Goal: Task Accomplishment & Management: Manage account settings

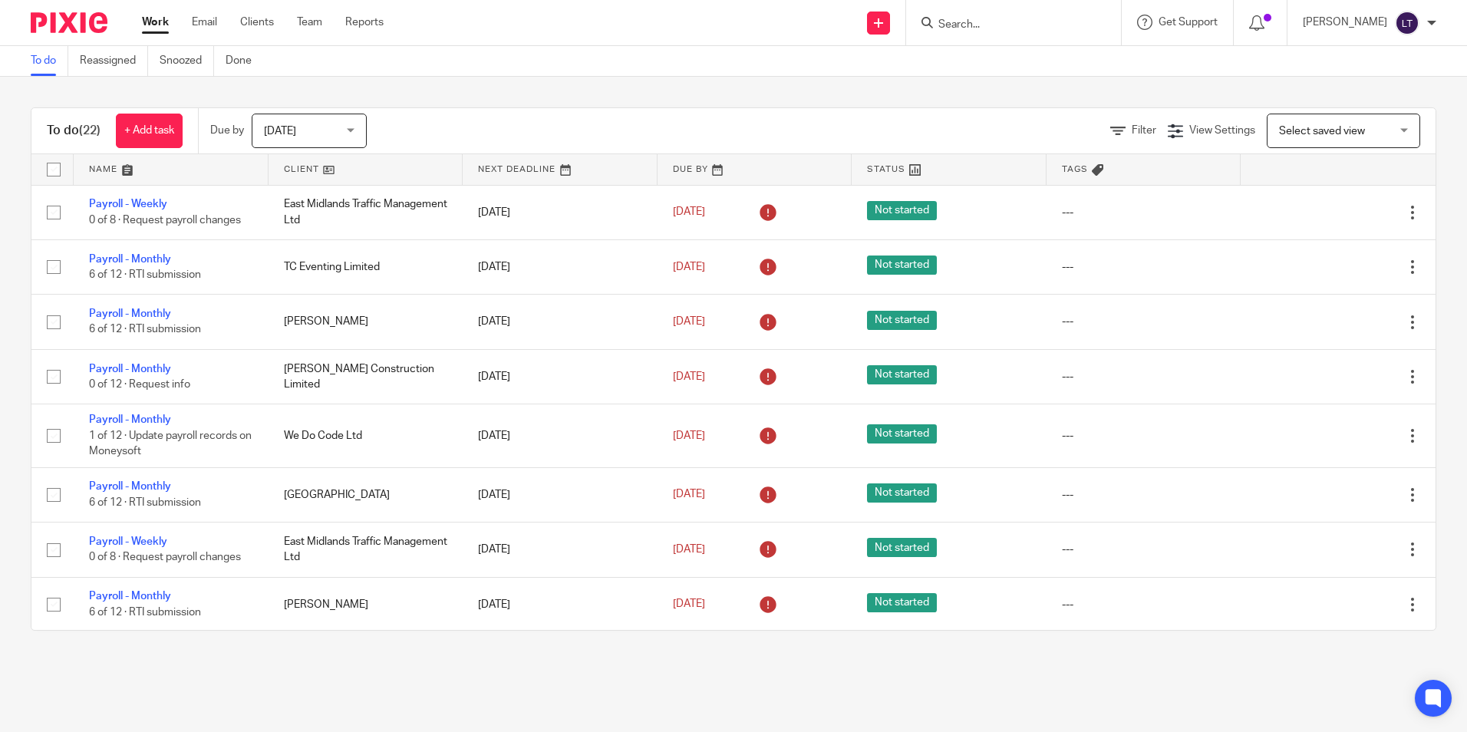
click at [1000, 20] on input "Search" at bounding box center [1006, 25] width 138 height 14
type input "jc"
click at [1015, 64] on link at bounding box center [1063, 65] width 259 height 35
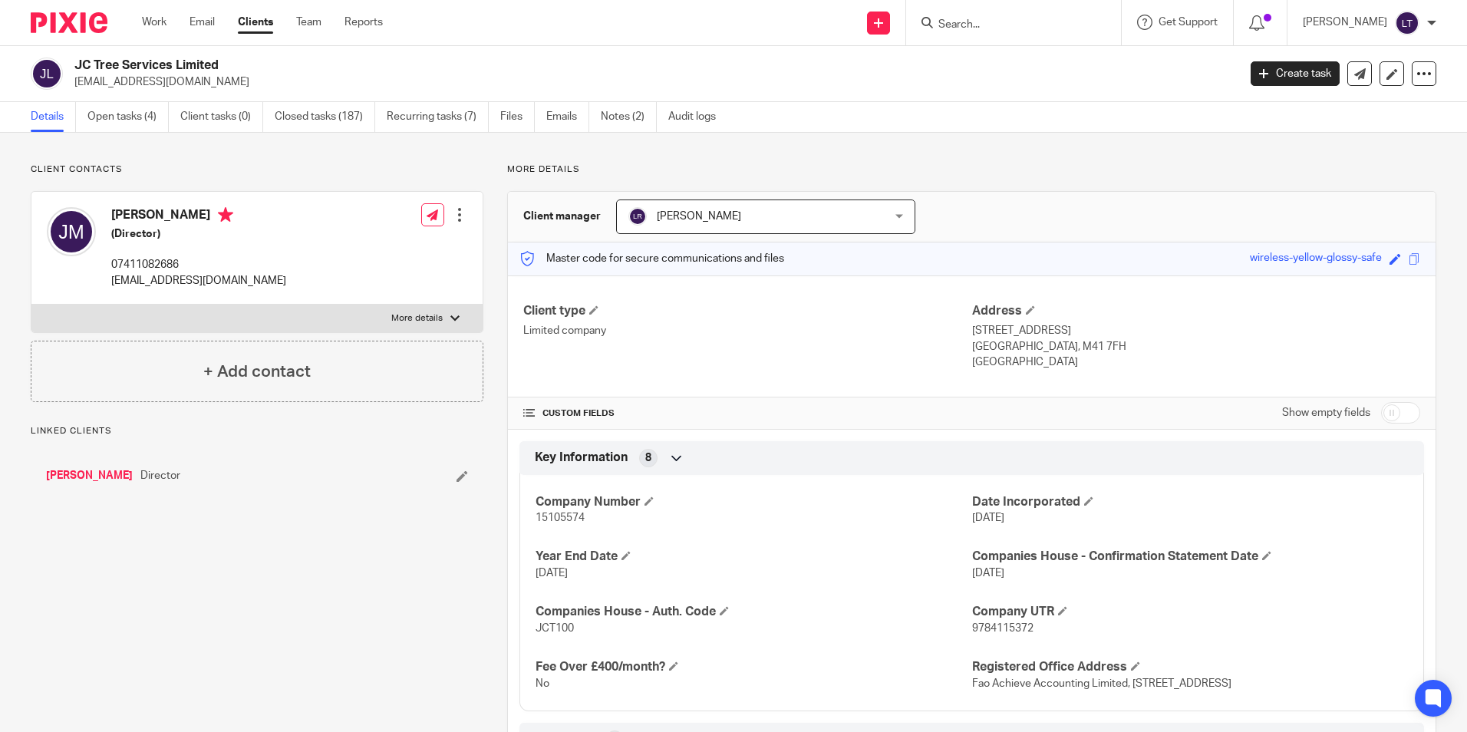
click at [124, 114] on link "Open tasks (4)" at bounding box center [127, 117] width 81 height 30
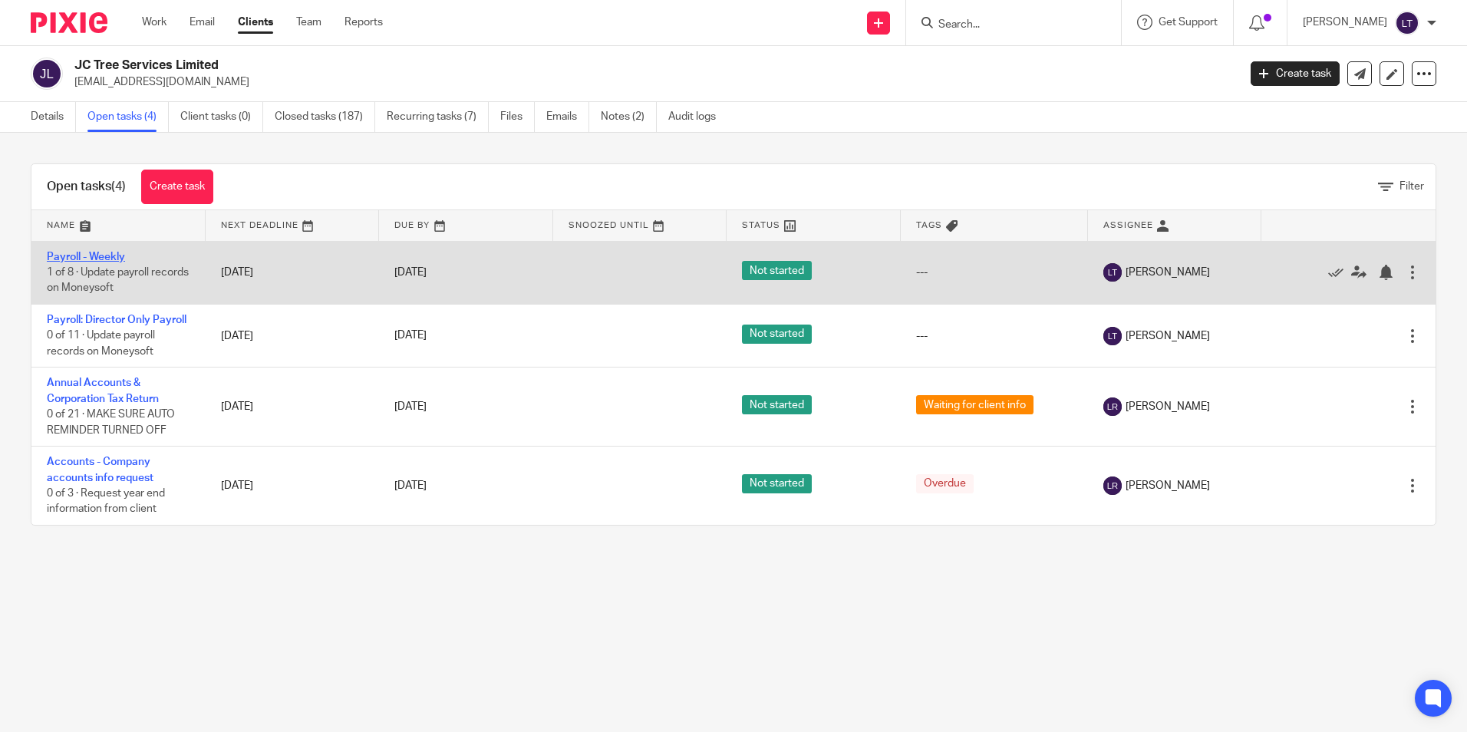
click at [96, 255] on link "Payroll - Weekly" at bounding box center [86, 257] width 78 height 11
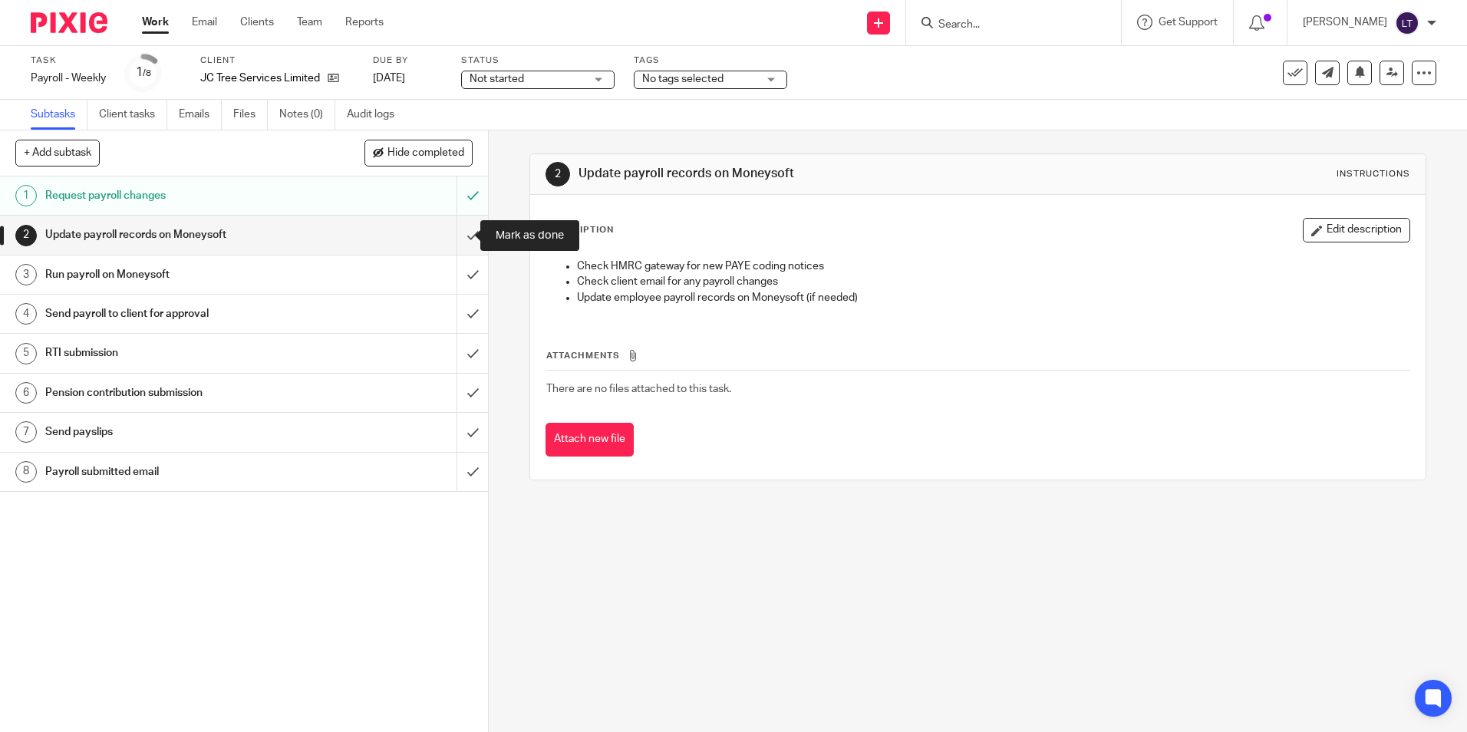
click at [458, 236] on input "submit" at bounding box center [244, 235] width 488 height 38
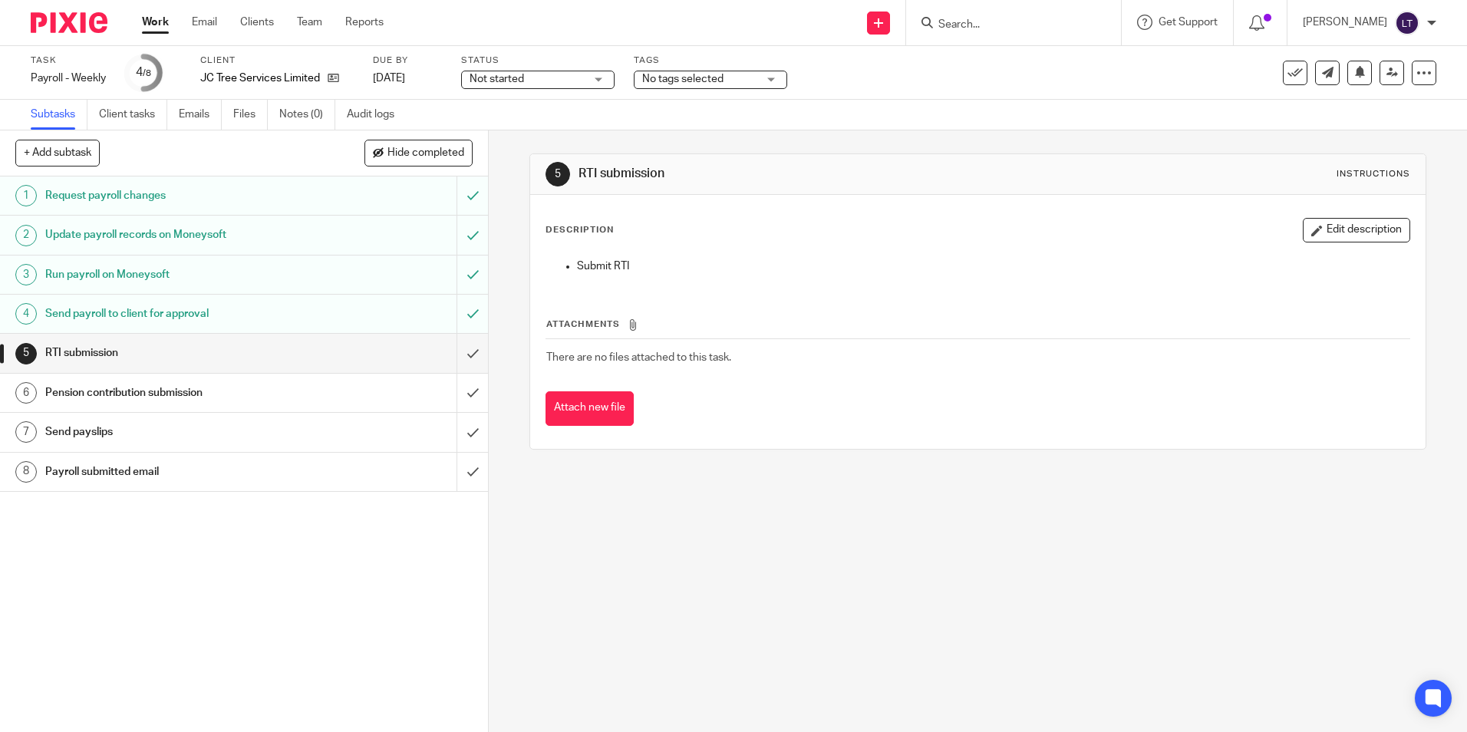
click at [990, 31] on input "Search" at bounding box center [1006, 25] width 138 height 14
type input "calm co"
click at [1031, 66] on link at bounding box center [1079, 65] width 291 height 35
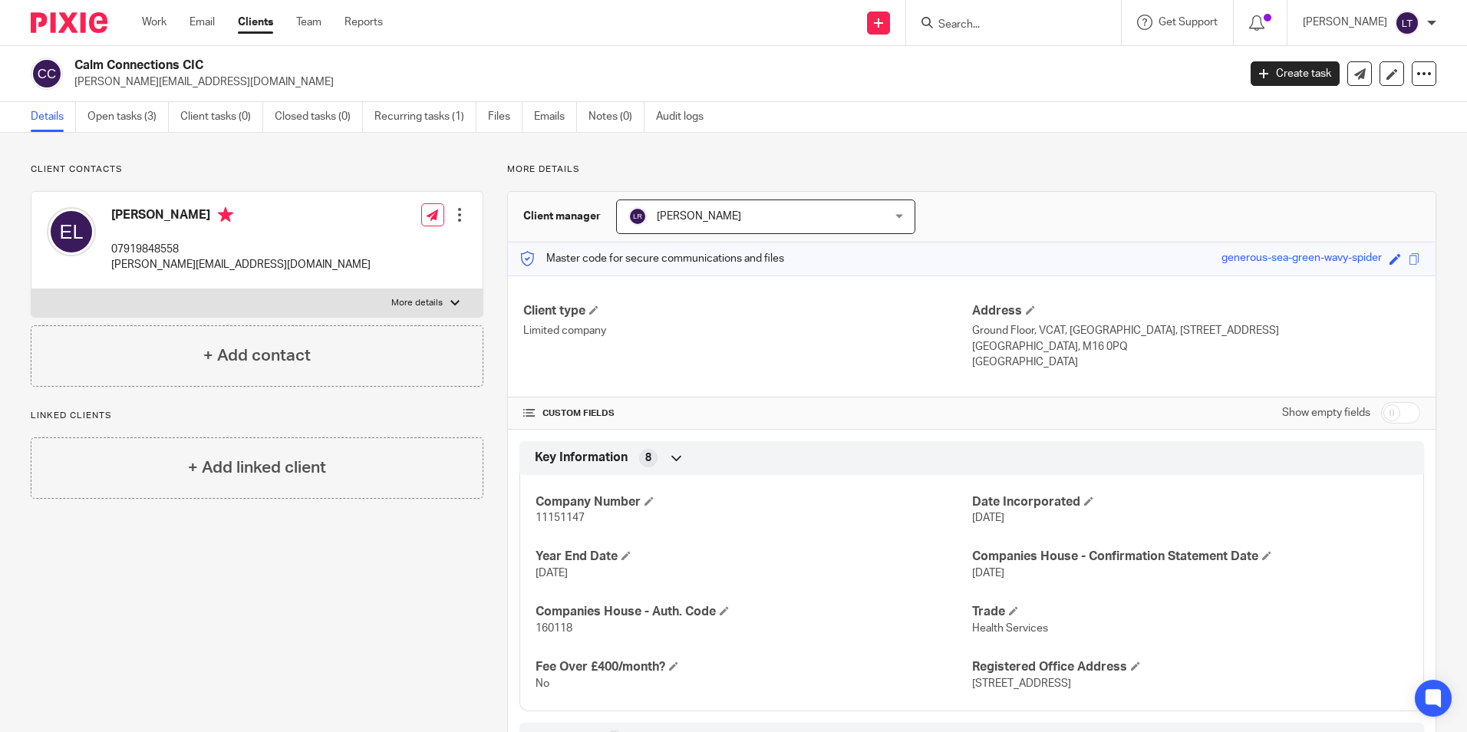
drag, startPoint x: 155, startPoint y: 68, endPoint x: 59, endPoint y: 68, distance: 95.9
click at [59, 68] on div "Calm Connections CIC [PERSON_NAME][EMAIL_ADDRESS][DOMAIN_NAME]" at bounding box center [629, 74] width 1197 height 32
click at [262, 86] on p "[PERSON_NAME][EMAIL_ADDRESS][DOMAIN_NAME]" at bounding box center [650, 81] width 1153 height 15
drag, startPoint x: 74, startPoint y: 62, endPoint x: 210, endPoint y: 63, distance: 135.1
click at [210, 63] on h2 "Calm Connections CIC" at bounding box center [535, 66] width 922 height 16
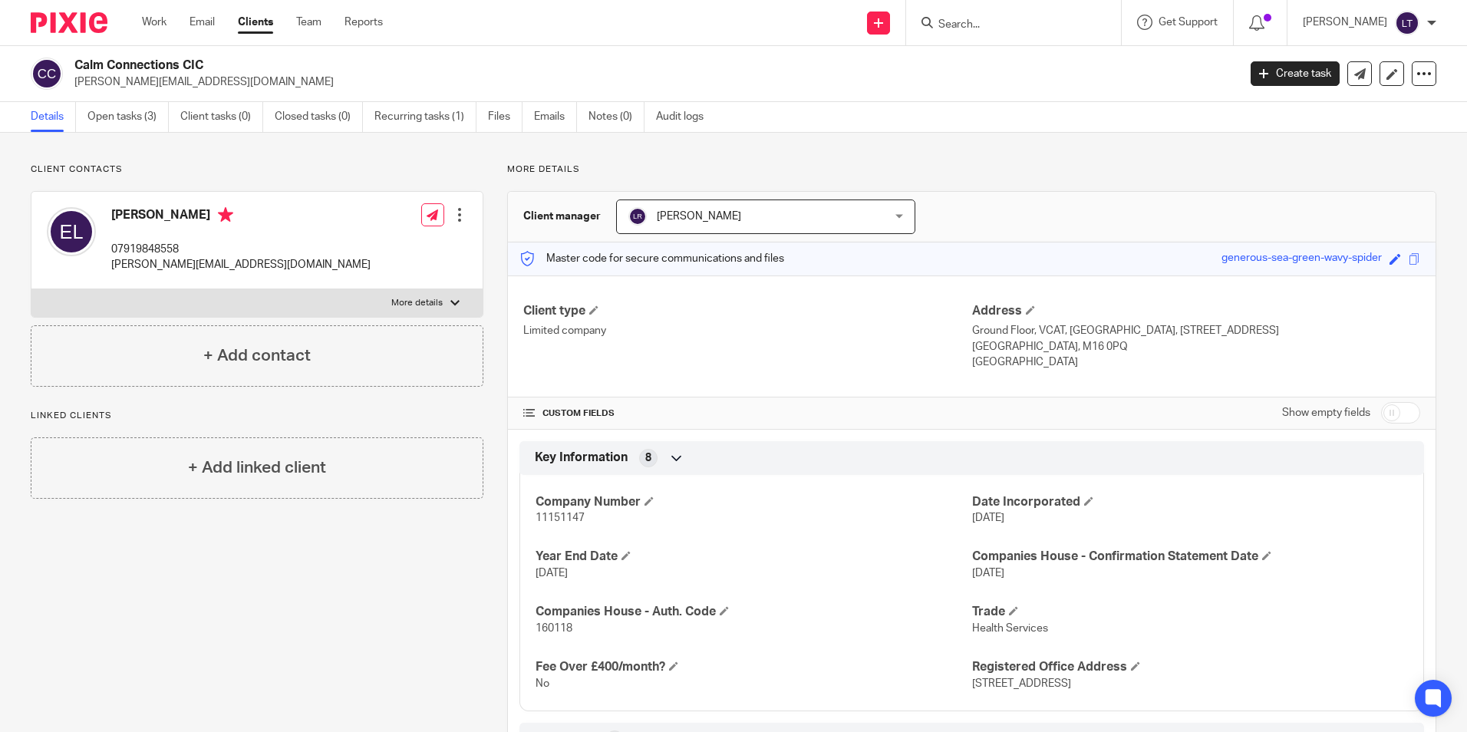
drag, startPoint x: 210, startPoint y: 63, endPoint x: 176, endPoint y: 66, distance: 33.9
copy h2 "Calm Connections CIC"
click at [1026, 311] on span at bounding box center [1030, 309] width 9 height 9
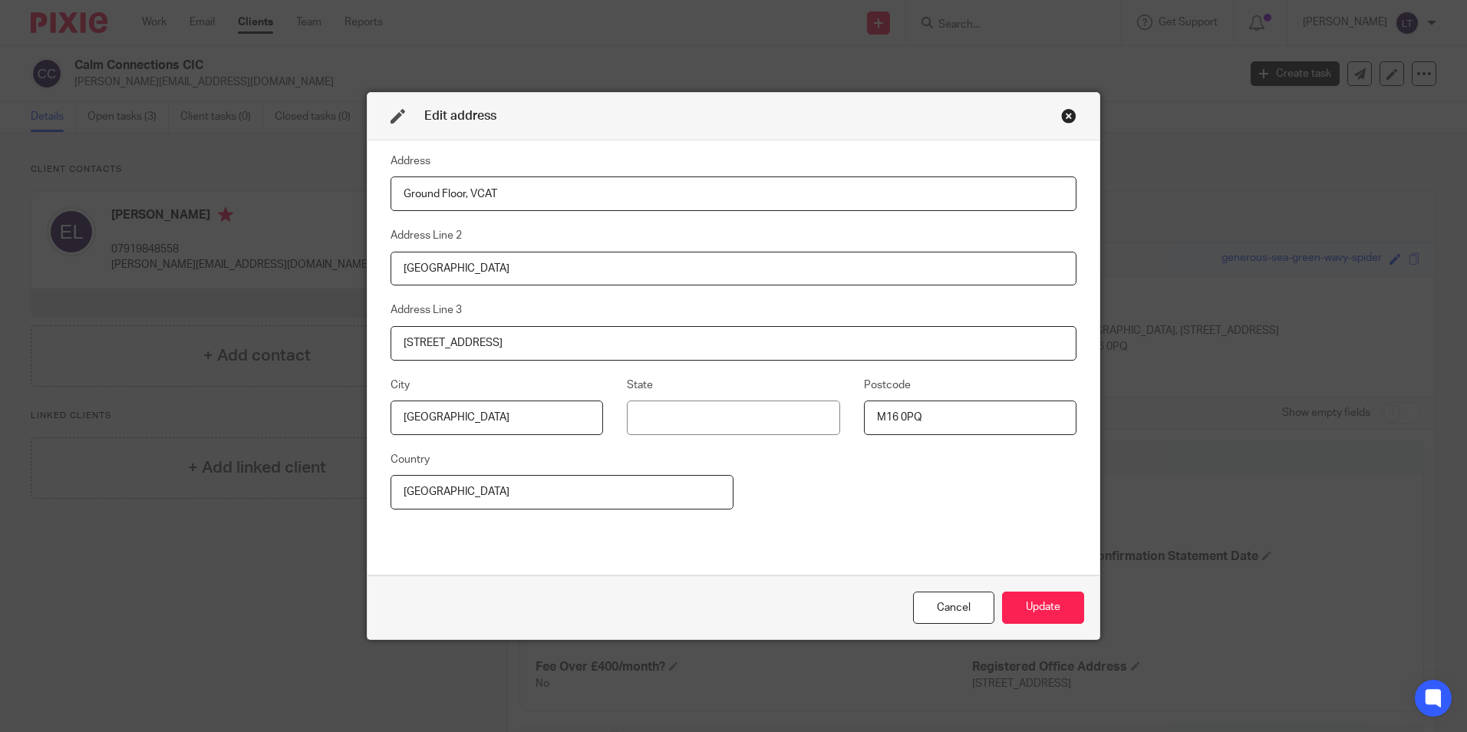
click at [1064, 114] on div "Close this dialog window" at bounding box center [1068, 115] width 15 height 15
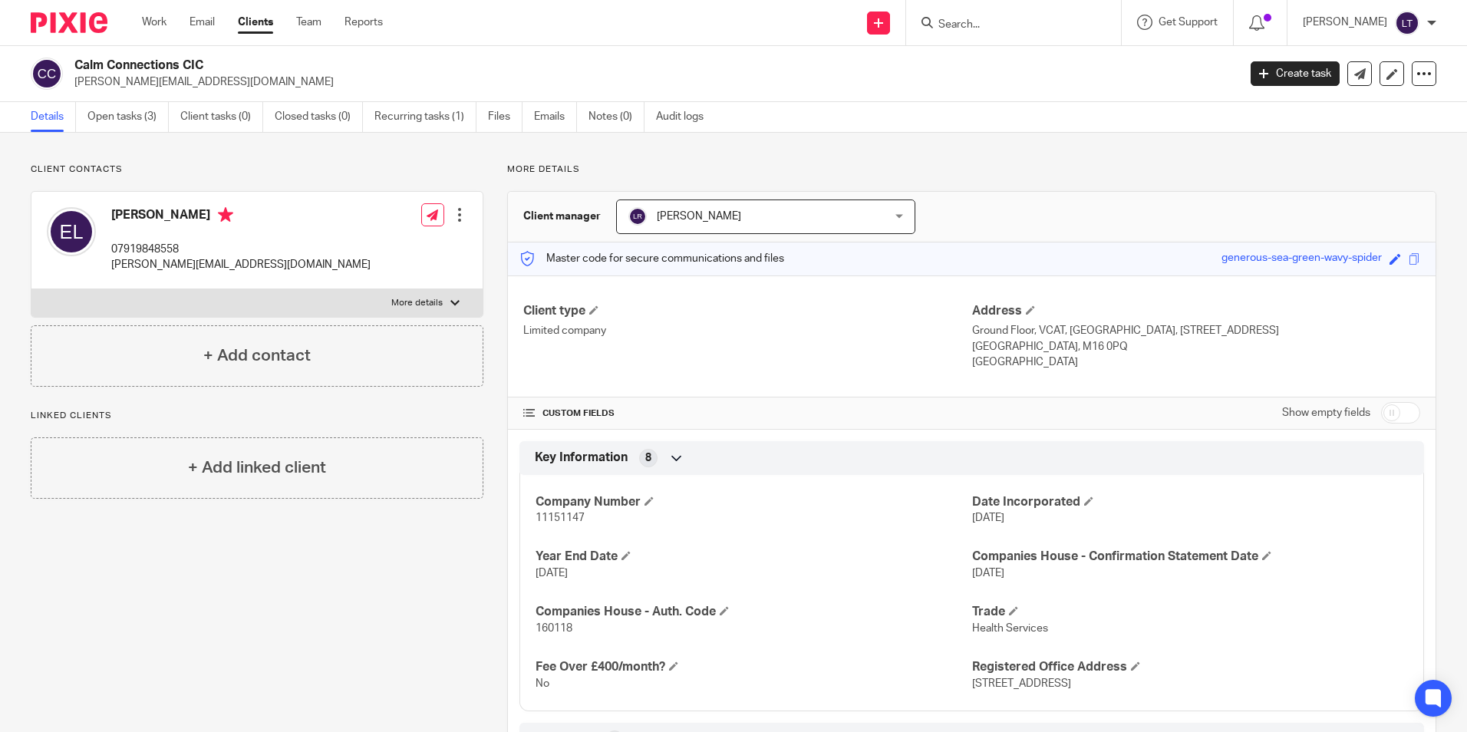
drag, startPoint x: 966, startPoint y: 330, endPoint x: 1079, endPoint y: 355, distance: 115.5
click at [1079, 355] on div "Address Ground Floor, VCAT, Oaklands House, 76 Talbot Road Manchester, M16 0PQ …" at bounding box center [1196, 337] width 448 height 68
drag, startPoint x: 1079, startPoint y: 355, endPoint x: 986, endPoint y: 336, distance: 94.7
click at [988, 340] on p "Manchester, M16 0PQ" at bounding box center [1196, 346] width 448 height 15
drag, startPoint x: 966, startPoint y: 326, endPoint x: 1087, endPoint y: 345, distance: 121.9
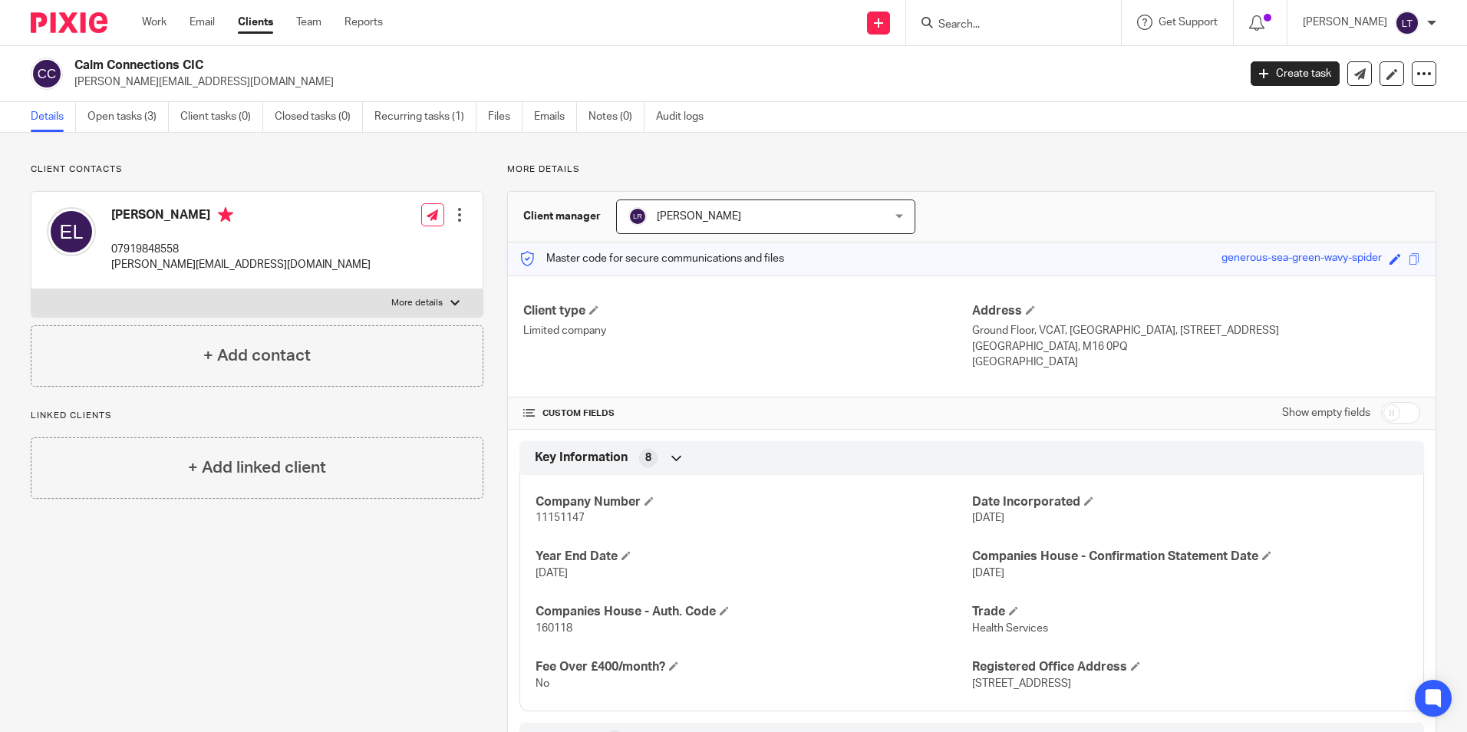
click at [1087, 345] on div "Address Ground Floor, VCAT, Oaklands House, 76 Talbot Road Manchester, M16 0PQ …" at bounding box center [1196, 337] width 448 height 68
drag, startPoint x: 1087, startPoint y: 345, endPoint x: 1043, endPoint y: 345, distance: 43.7
copy div "Ground Floor, VCAT, Oaklands House, 76 Talbot Road Manchester, M16 0PQ"
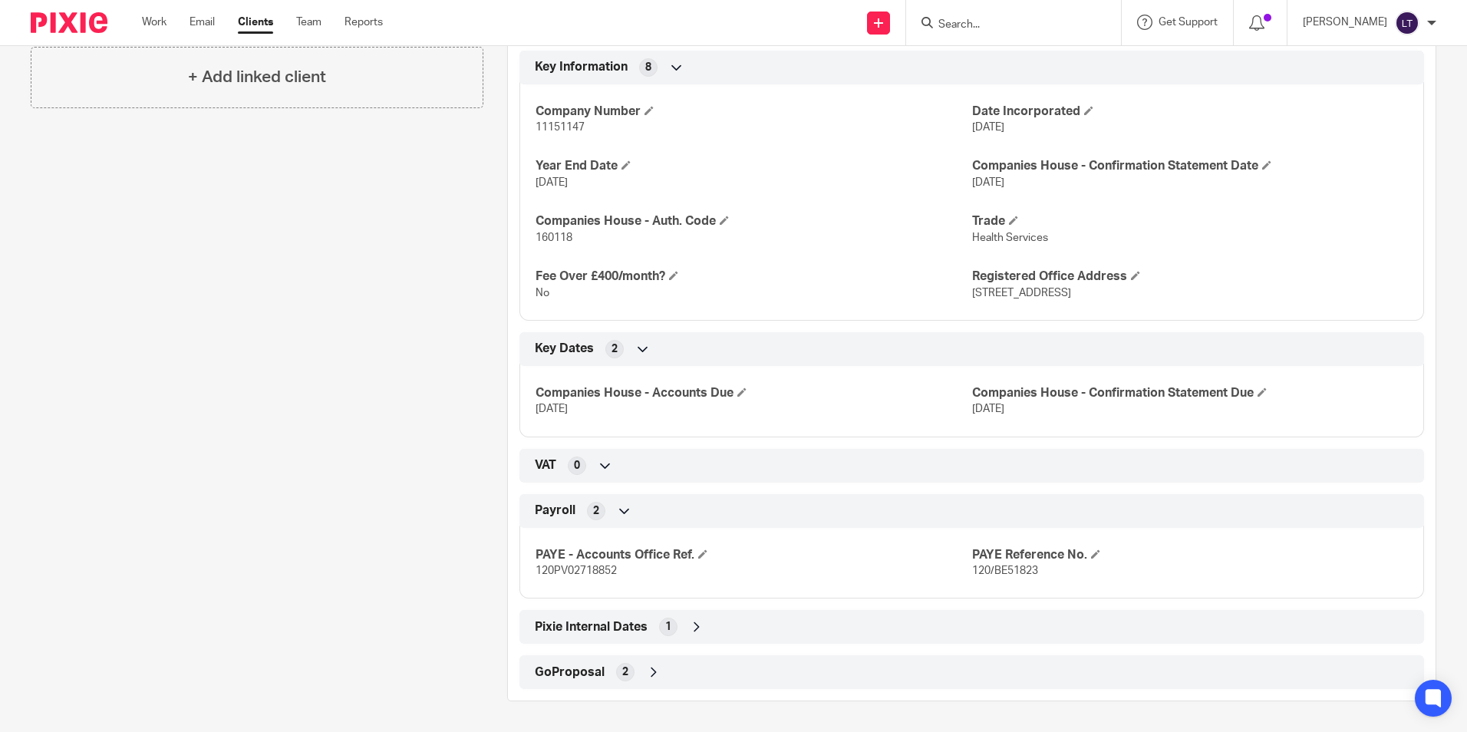
click at [573, 569] on span "120PV02718852" at bounding box center [576, 571] width 81 height 11
copy span "120PV02718852"
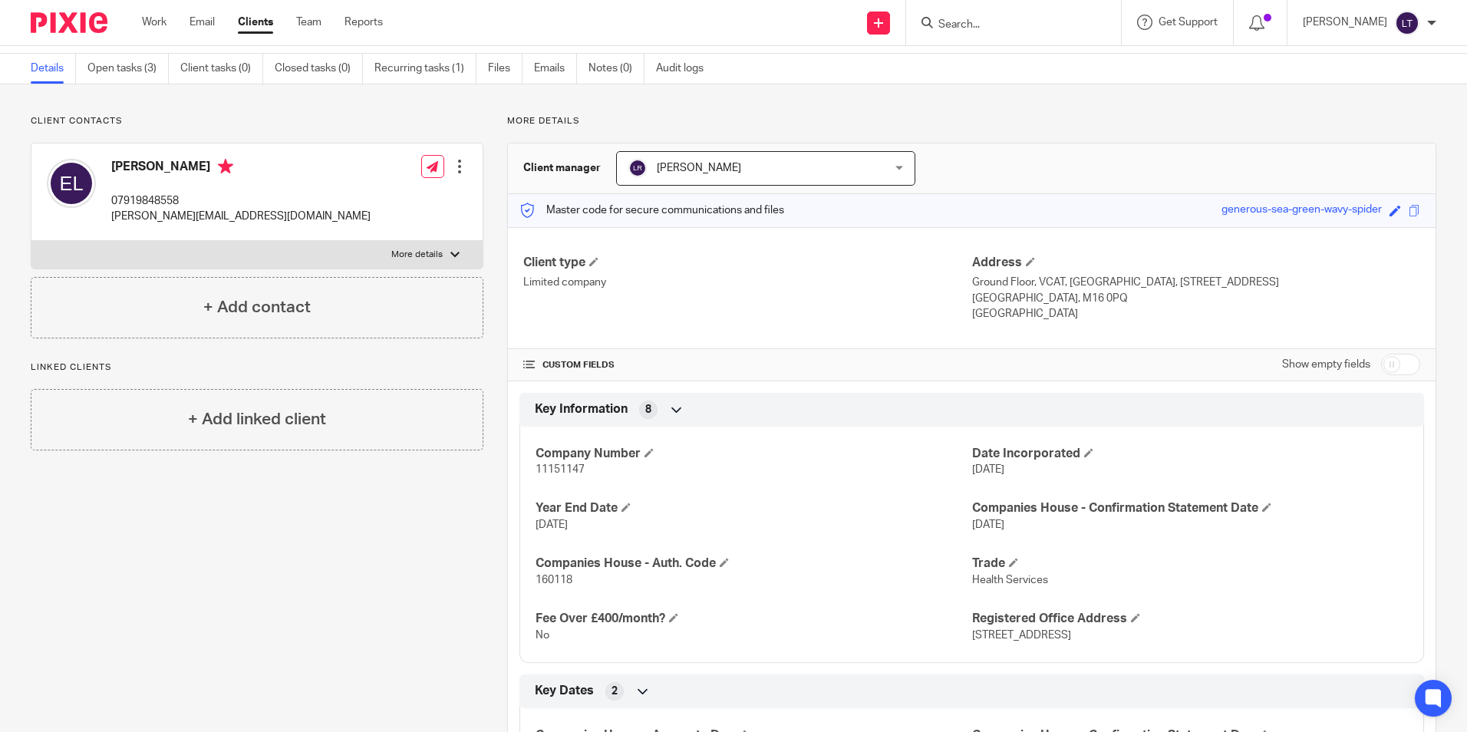
scroll to position [0, 0]
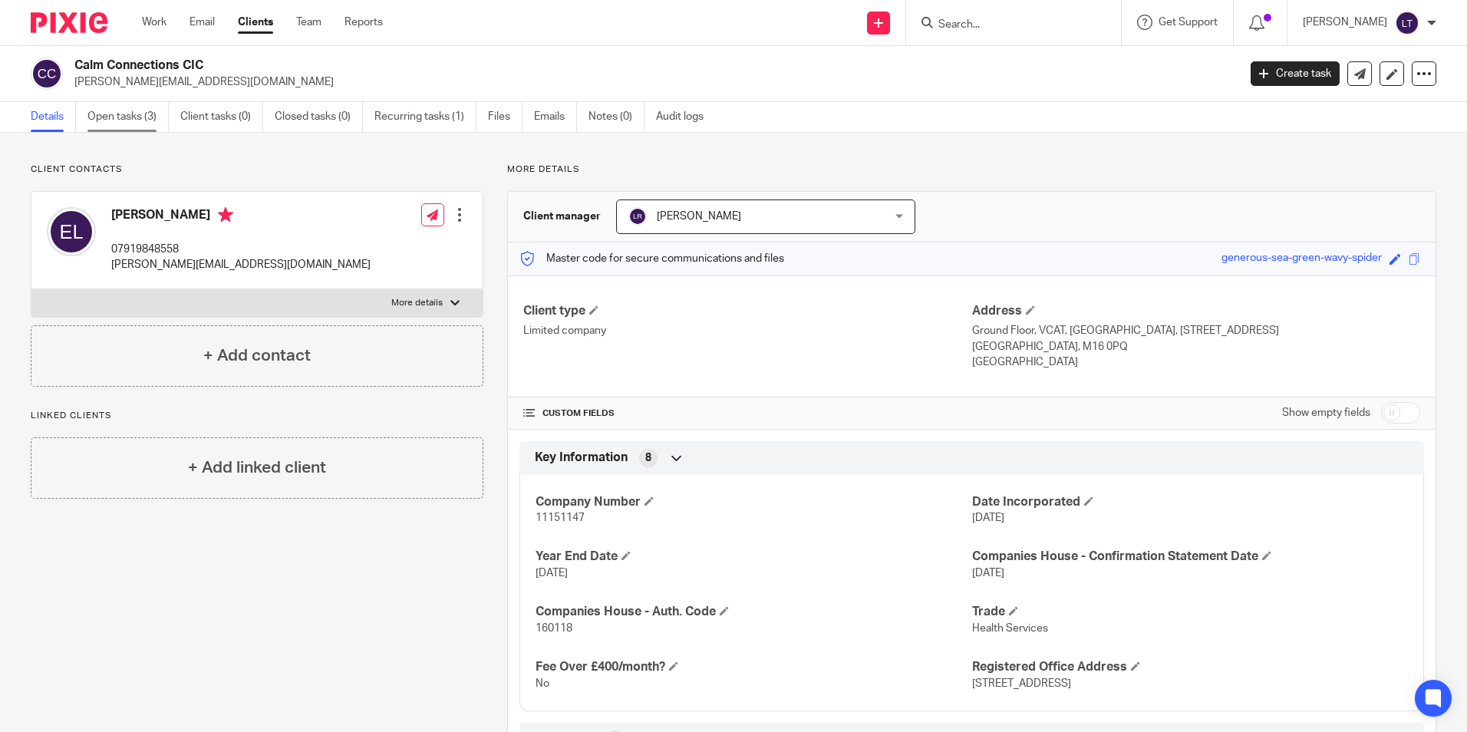
click at [130, 112] on link "Open tasks (3)" at bounding box center [127, 117] width 81 height 30
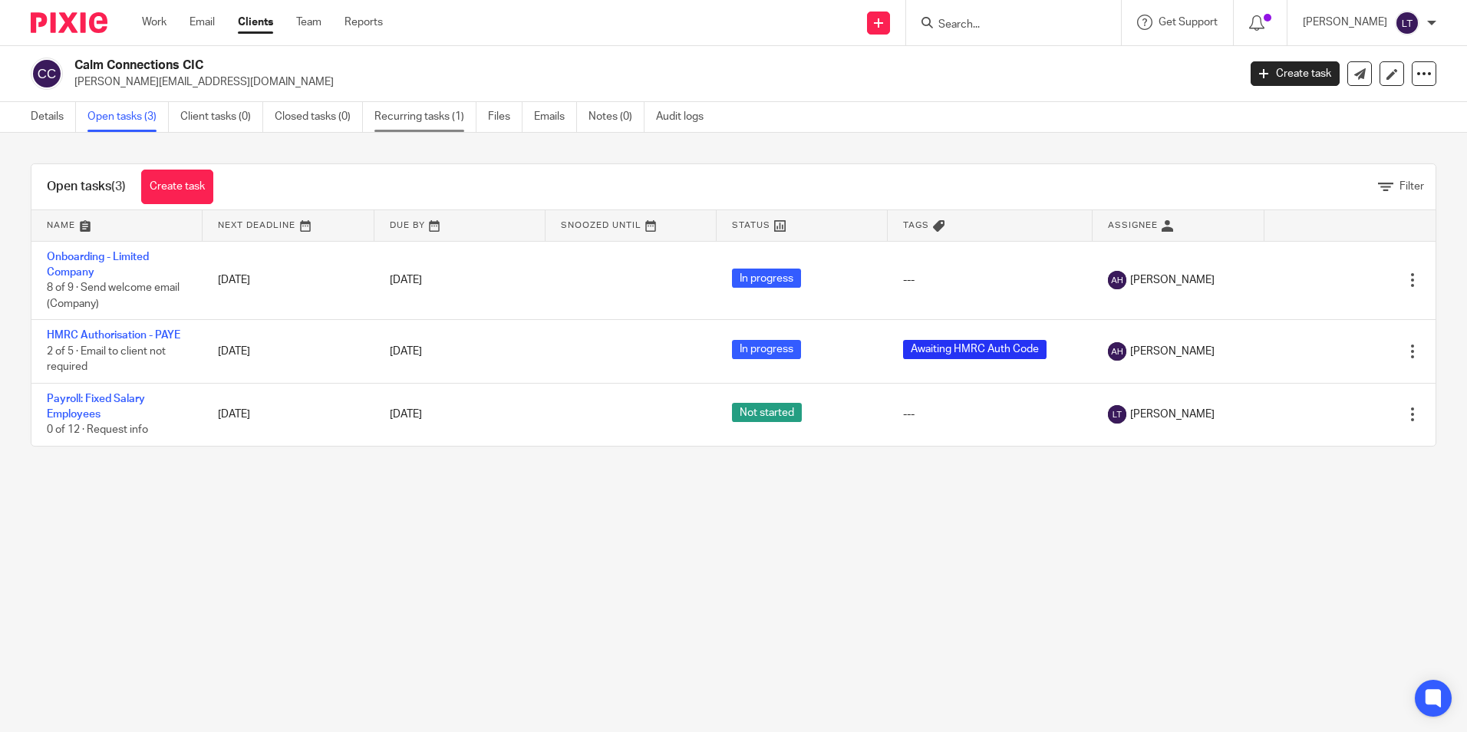
drag, startPoint x: 432, startPoint y: 116, endPoint x: 421, endPoint y: 117, distance: 10.8
click at [432, 116] on link "Recurring tasks (1)" at bounding box center [426, 117] width 102 height 30
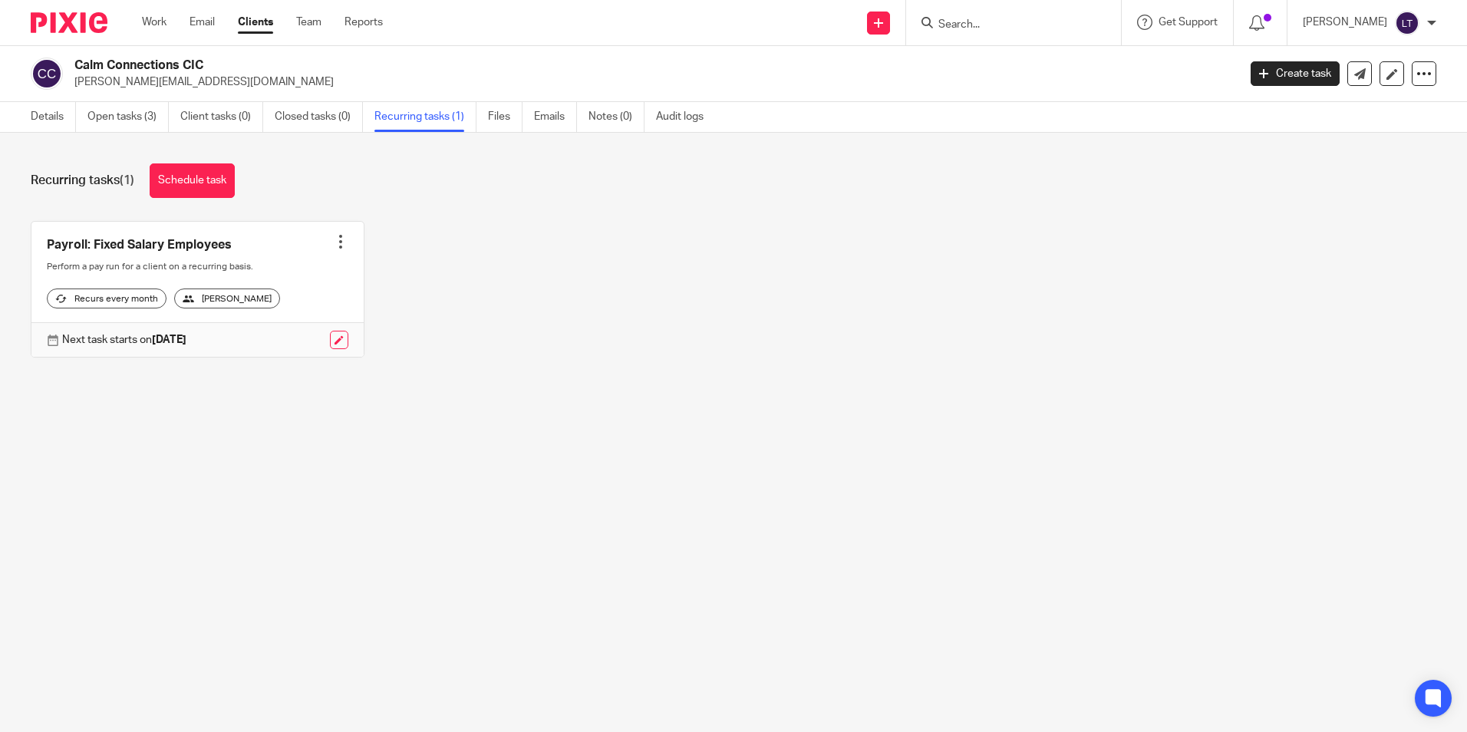
click at [111, 115] on link "Open tasks (3)" at bounding box center [127, 117] width 81 height 30
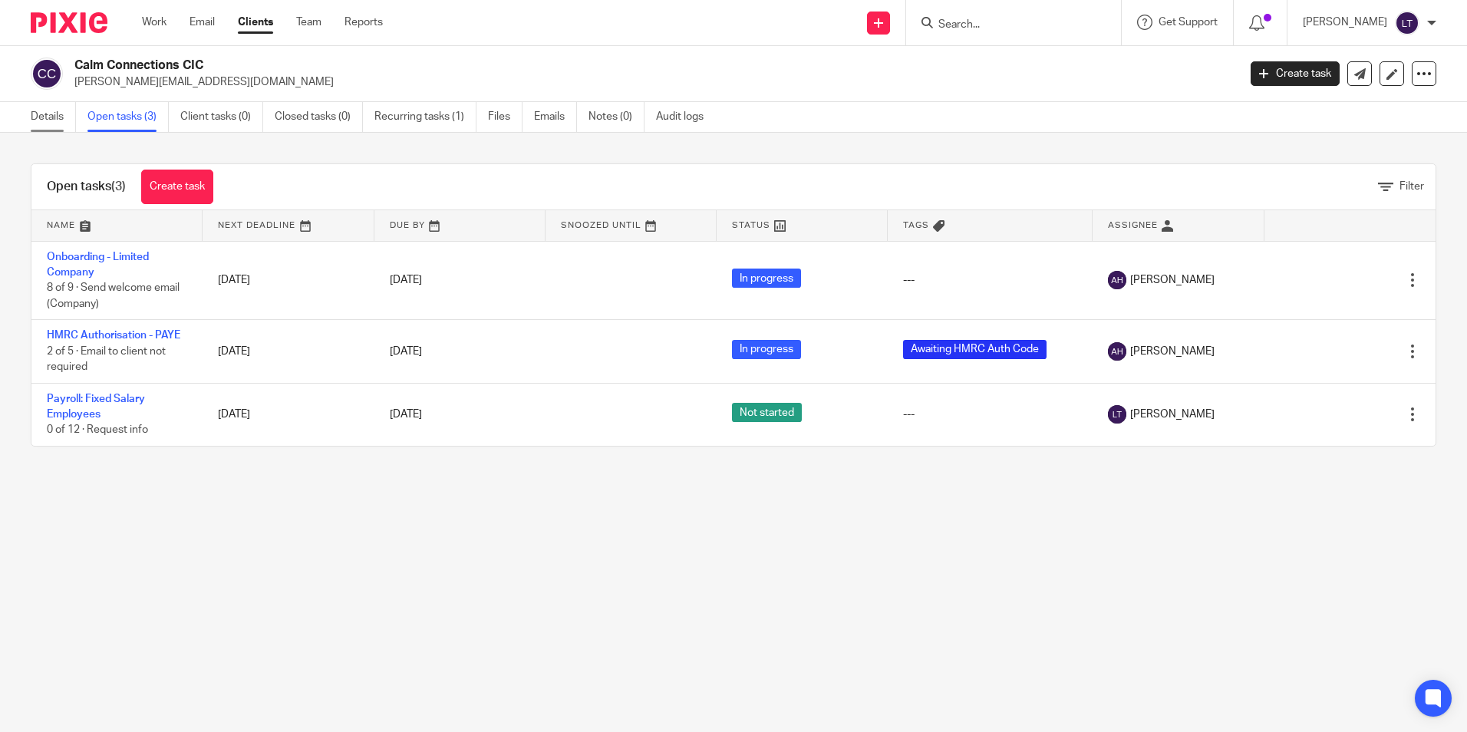
click at [51, 121] on link "Details" at bounding box center [53, 117] width 45 height 30
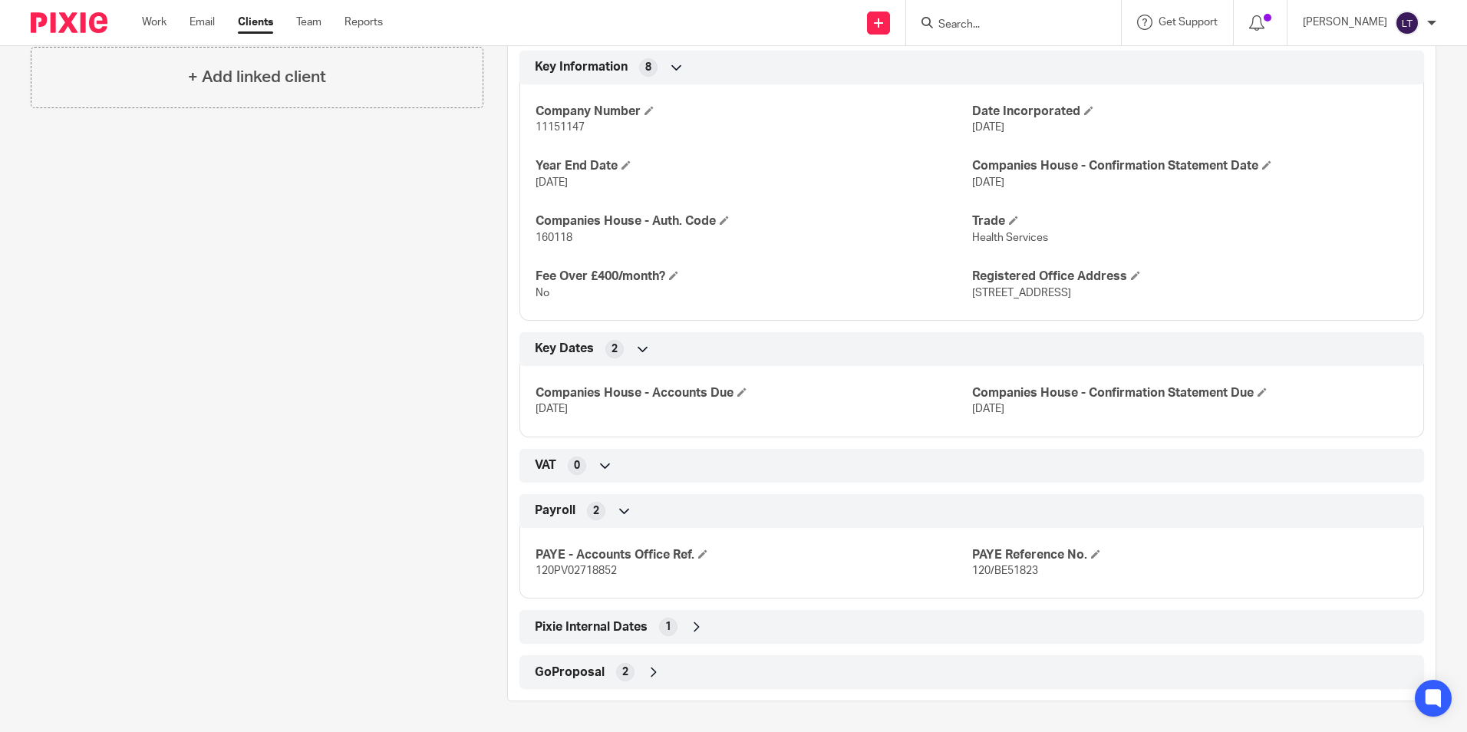
scroll to position [407, 0]
click at [563, 672] on span "GoProposal" at bounding box center [570, 673] width 70 height 16
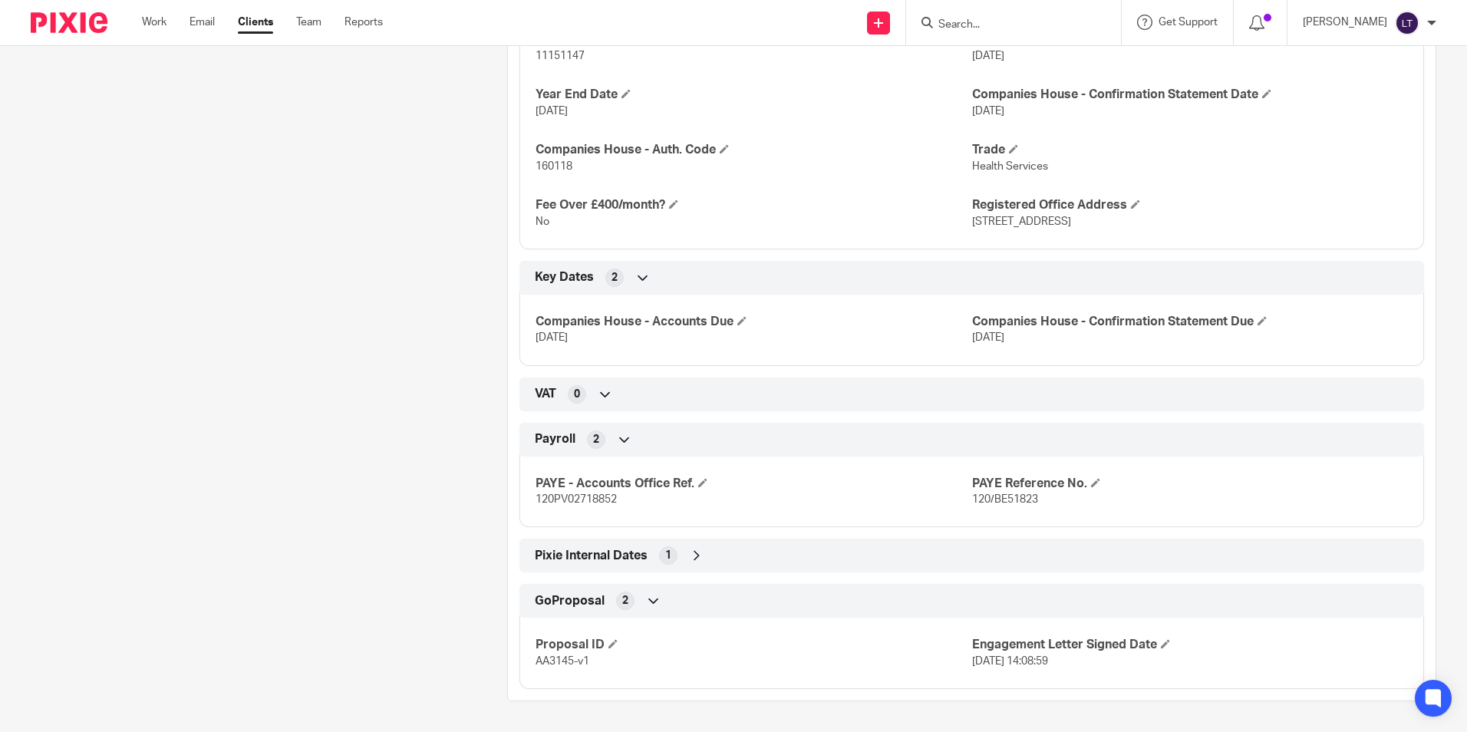
scroll to position [0, 0]
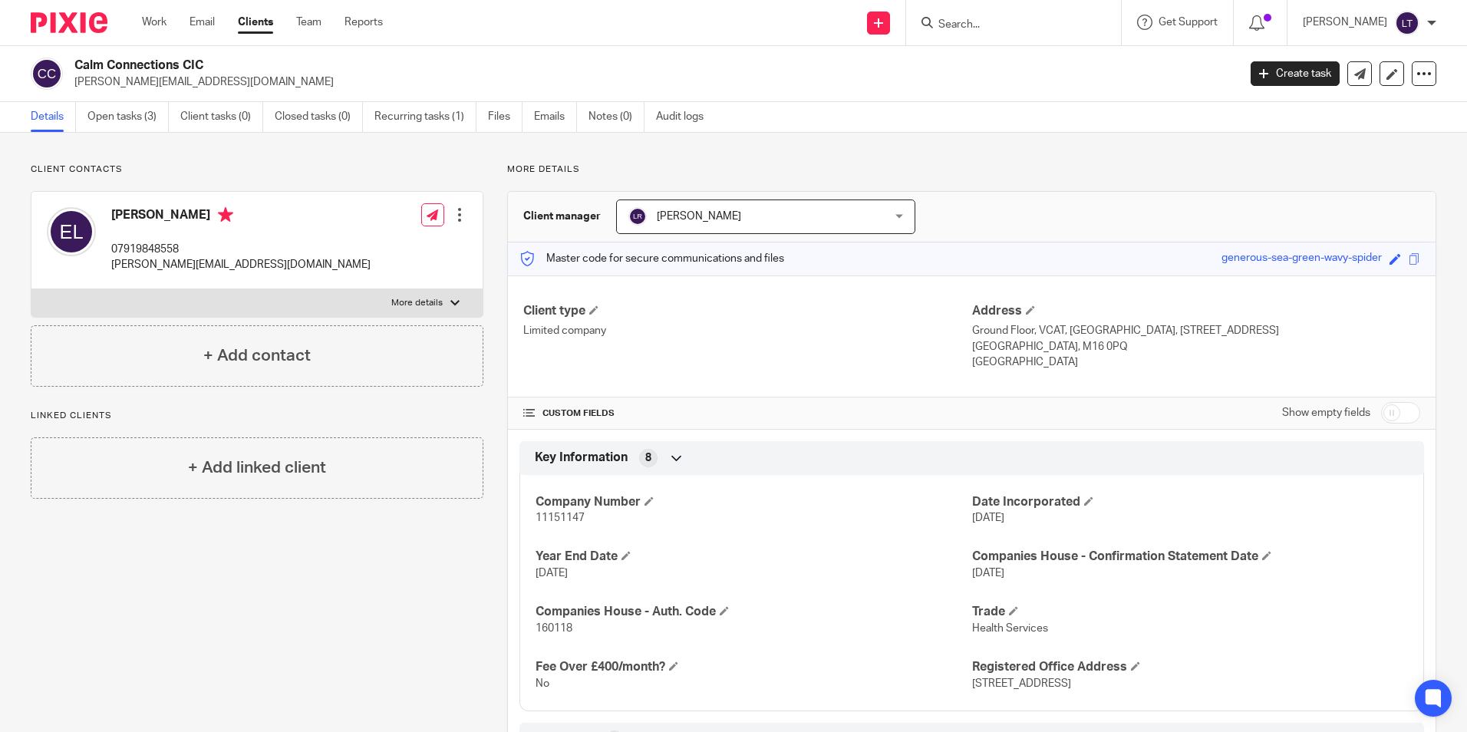
click at [163, 212] on h4 "Emma Lenihan" at bounding box center [240, 216] width 259 height 19
click at [373, 169] on p "Client contacts" at bounding box center [257, 169] width 453 height 12
click at [988, 27] on input "Search" at bounding box center [1006, 25] width 138 height 14
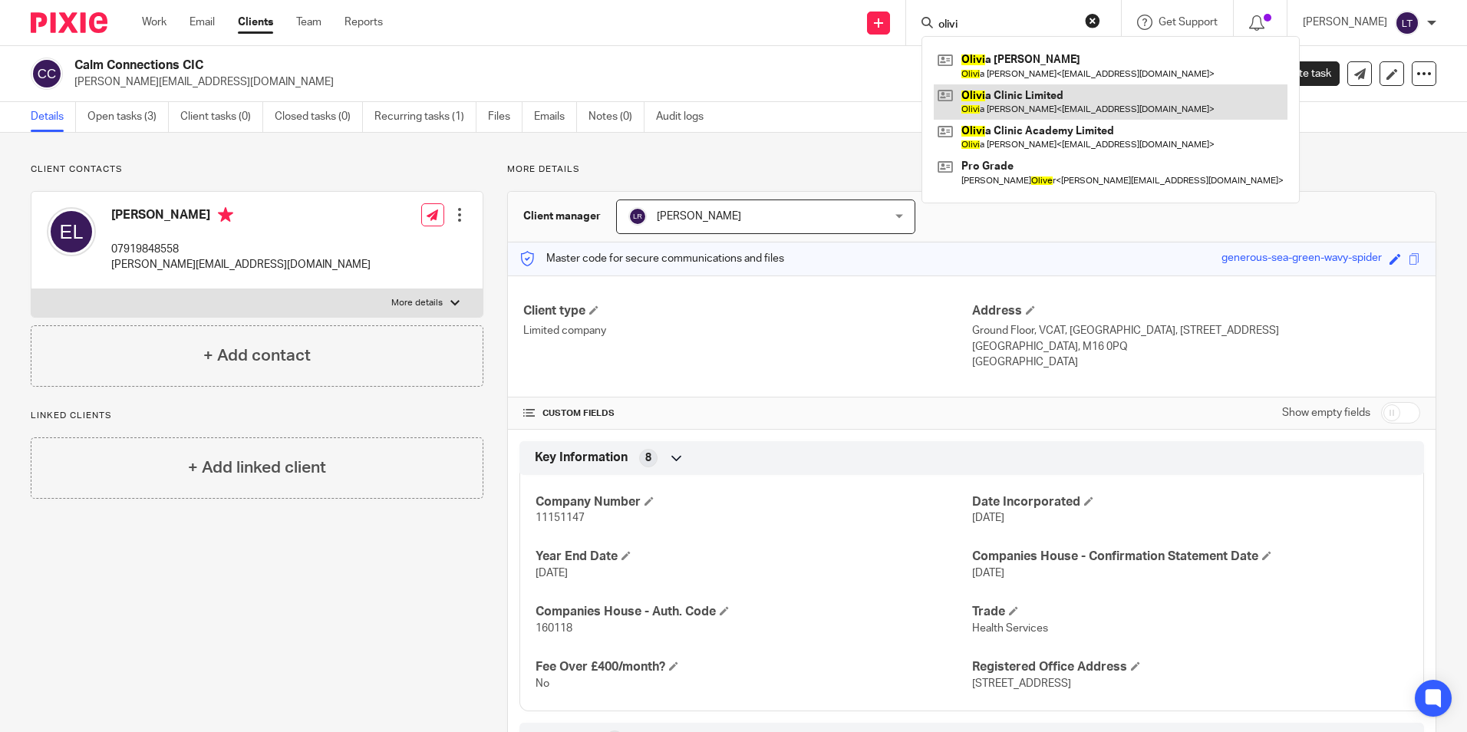
type input "olivi"
click at [1074, 102] on link at bounding box center [1111, 101] width 354 height 35
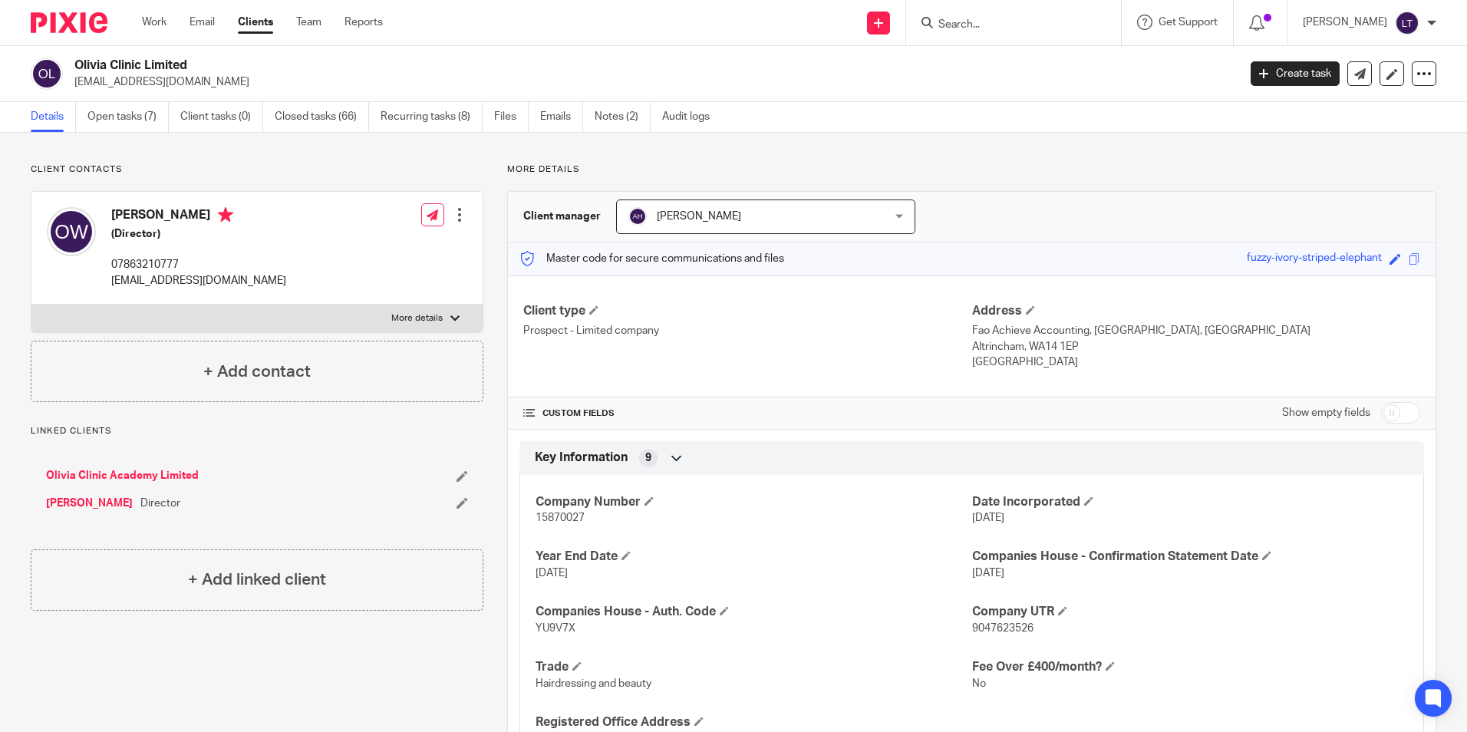
drag, startPoint x: 226, startPoint y: 97, endPoint x: 74, endPoint y: 82, distance: 153.4
click at [74, 82] on div "Olivia Clinic Limited [EMAIL_ADDRESS][DOMAIN_NAME] Create task Update from Comp…" at bounding box center [733, 74] width 1467 height 56
copy p "[EMAIL_ADDRESS][DOMAIN_NAME]"
click at [124, 120] on link "Open tasks (7)" at bounding box center [127, 117] width 81 height 30
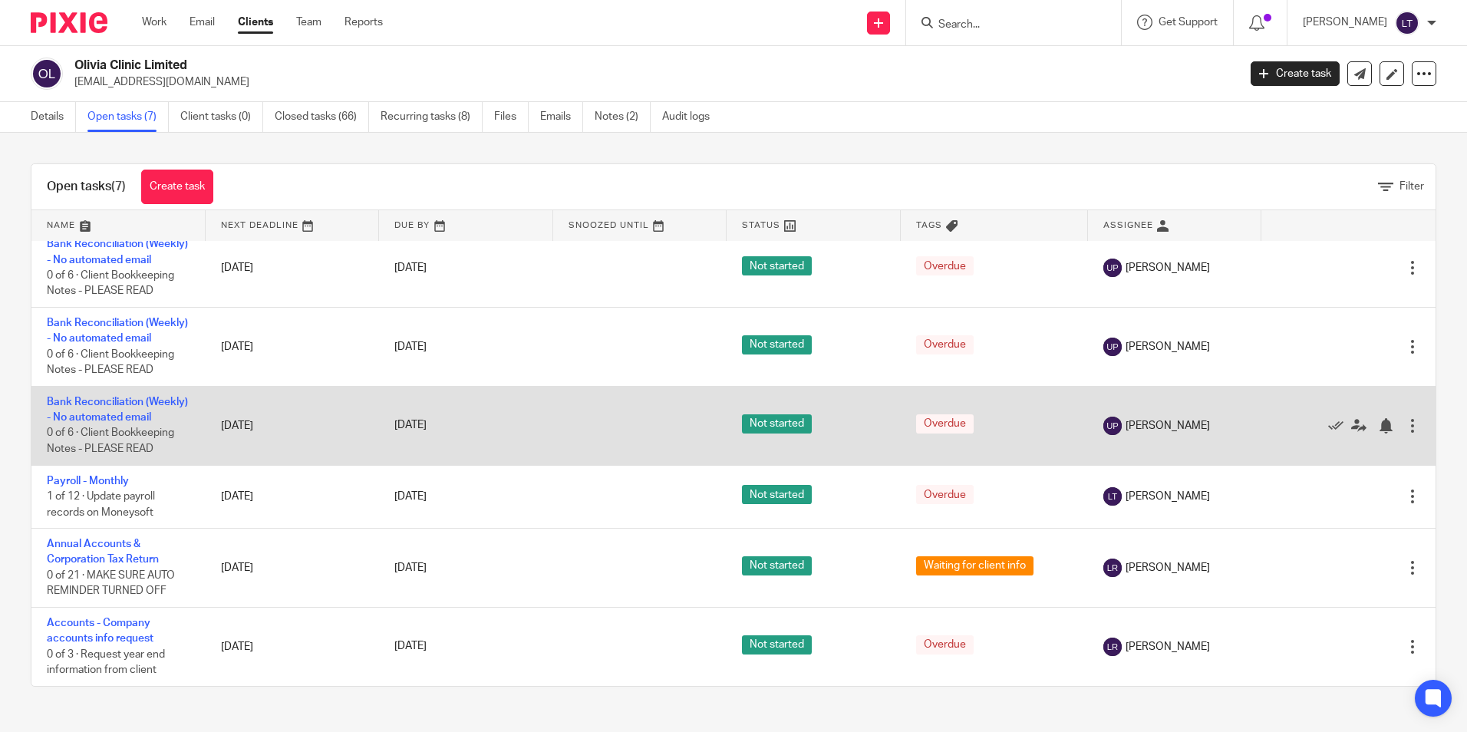
scroll to position [153, 0]
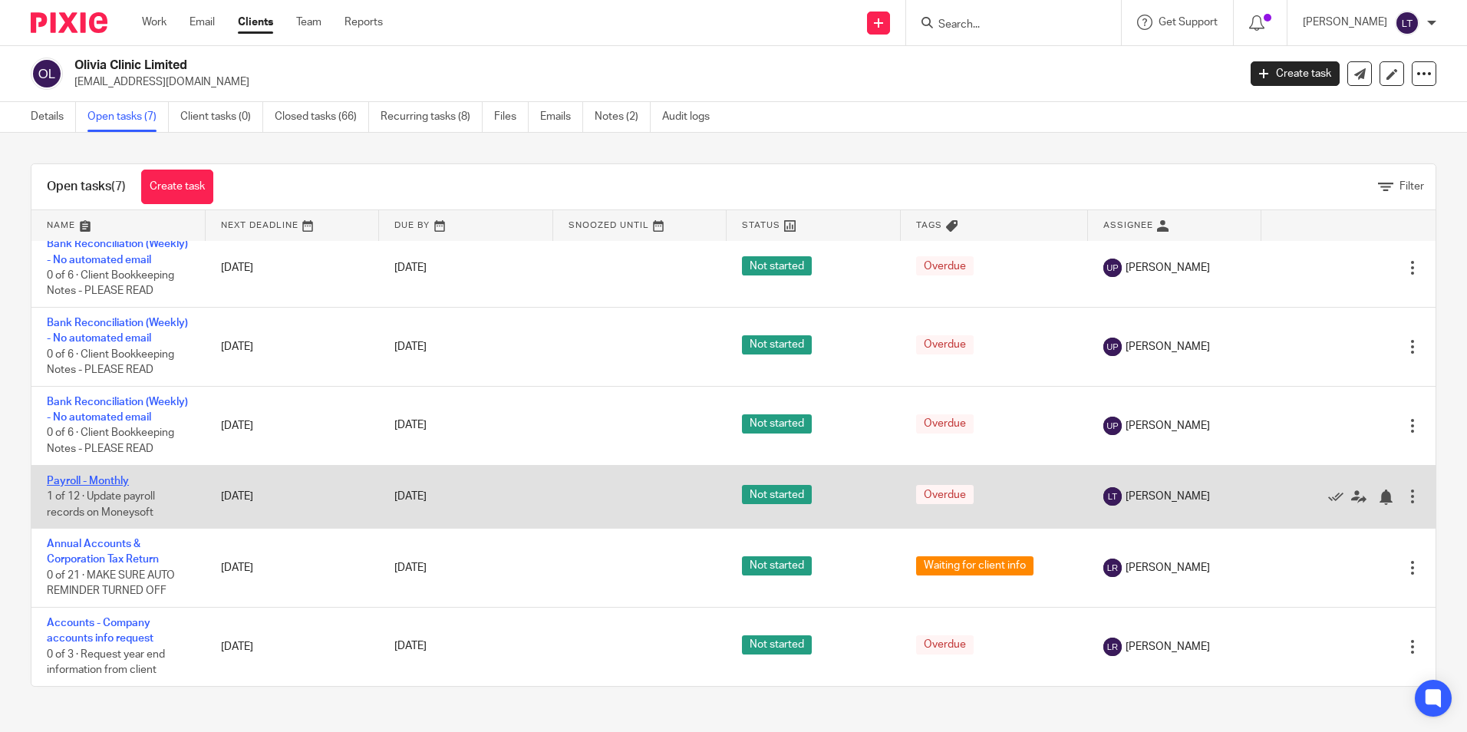
click at [75, 485] on link "Payroll - Monthly" at bounding box center [88, 481] width 82 height 11
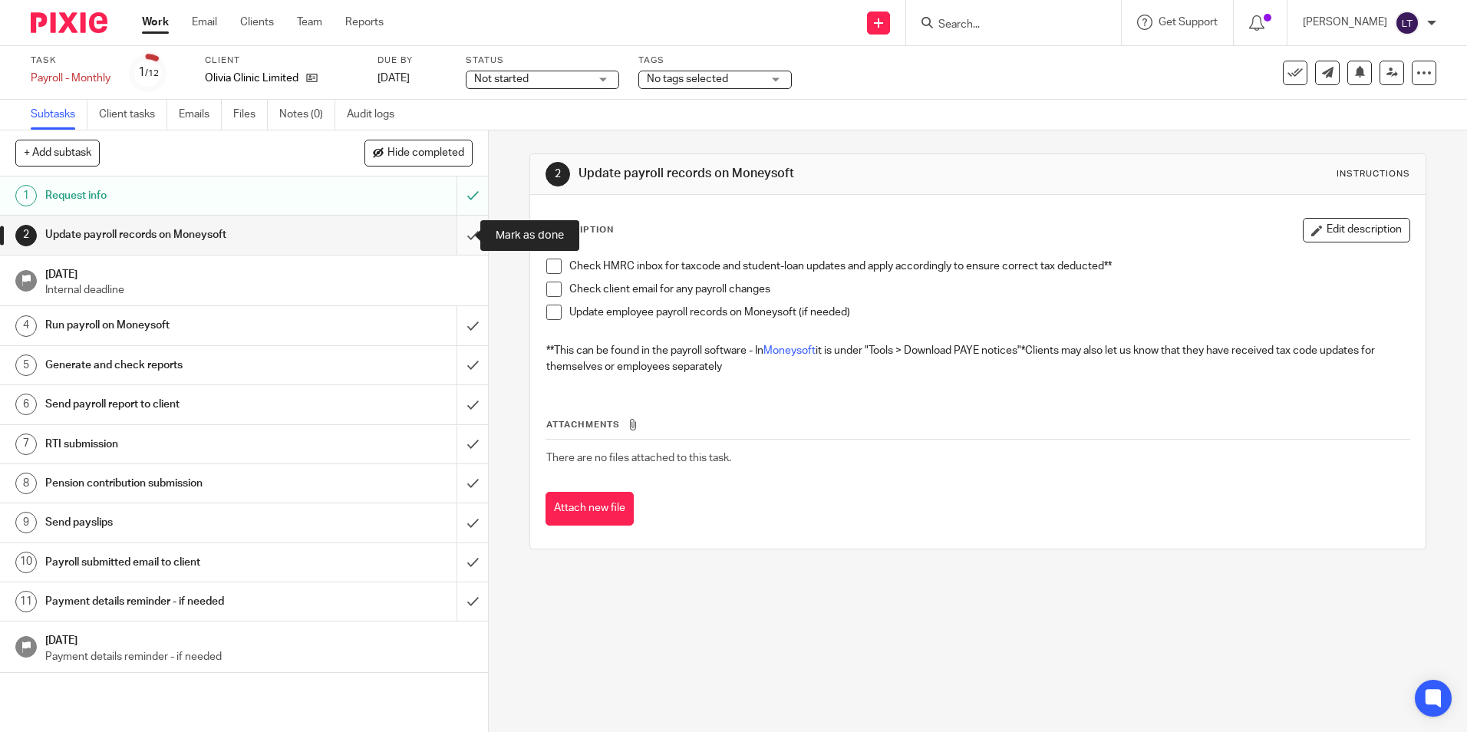
click at [460, 234] on input "submit" at bounding box center [244, 235] width 488 height 38
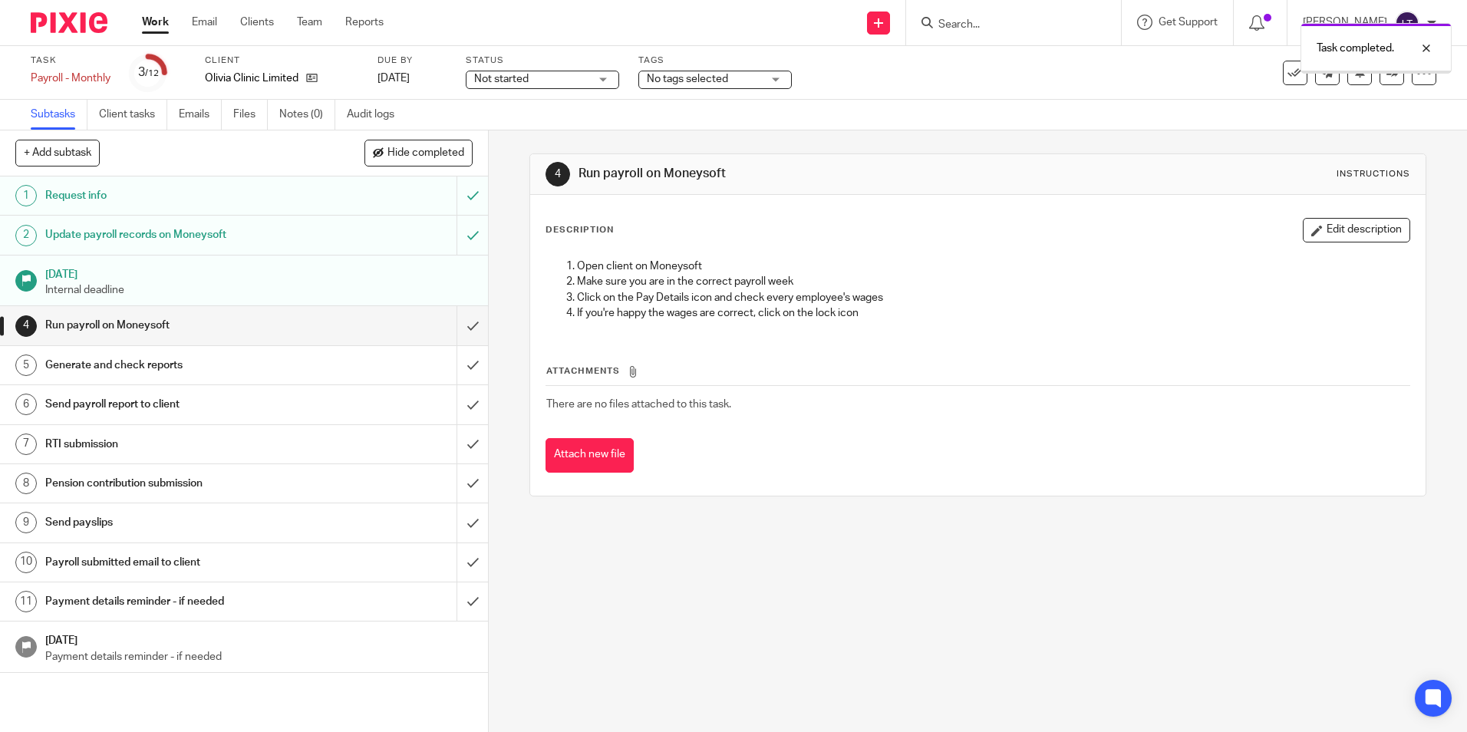
click at [455, 329] on input "submit" at bounding box center [244, 325] width 488 height 38
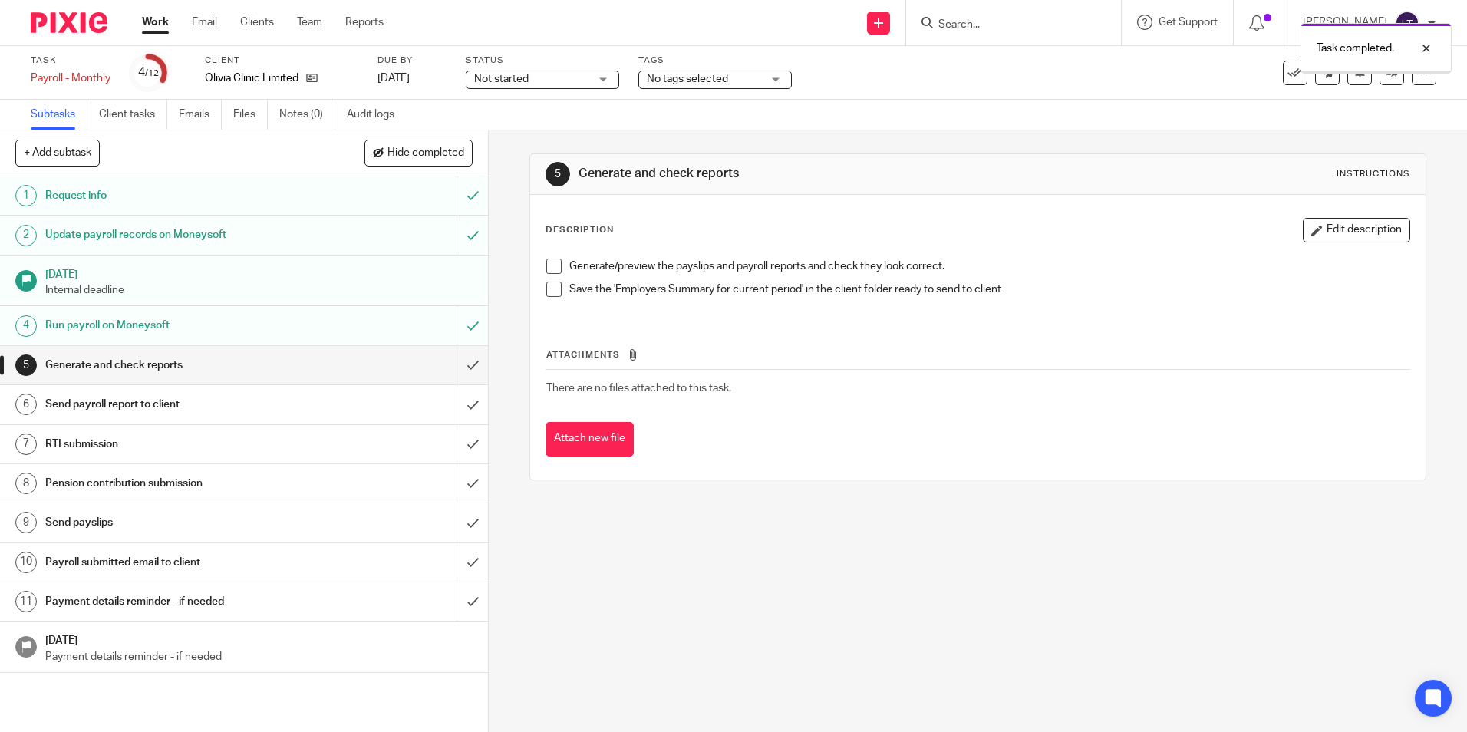
click at [455, 368] on input "submit" at bounding box center [244, 365] width 488 height 38
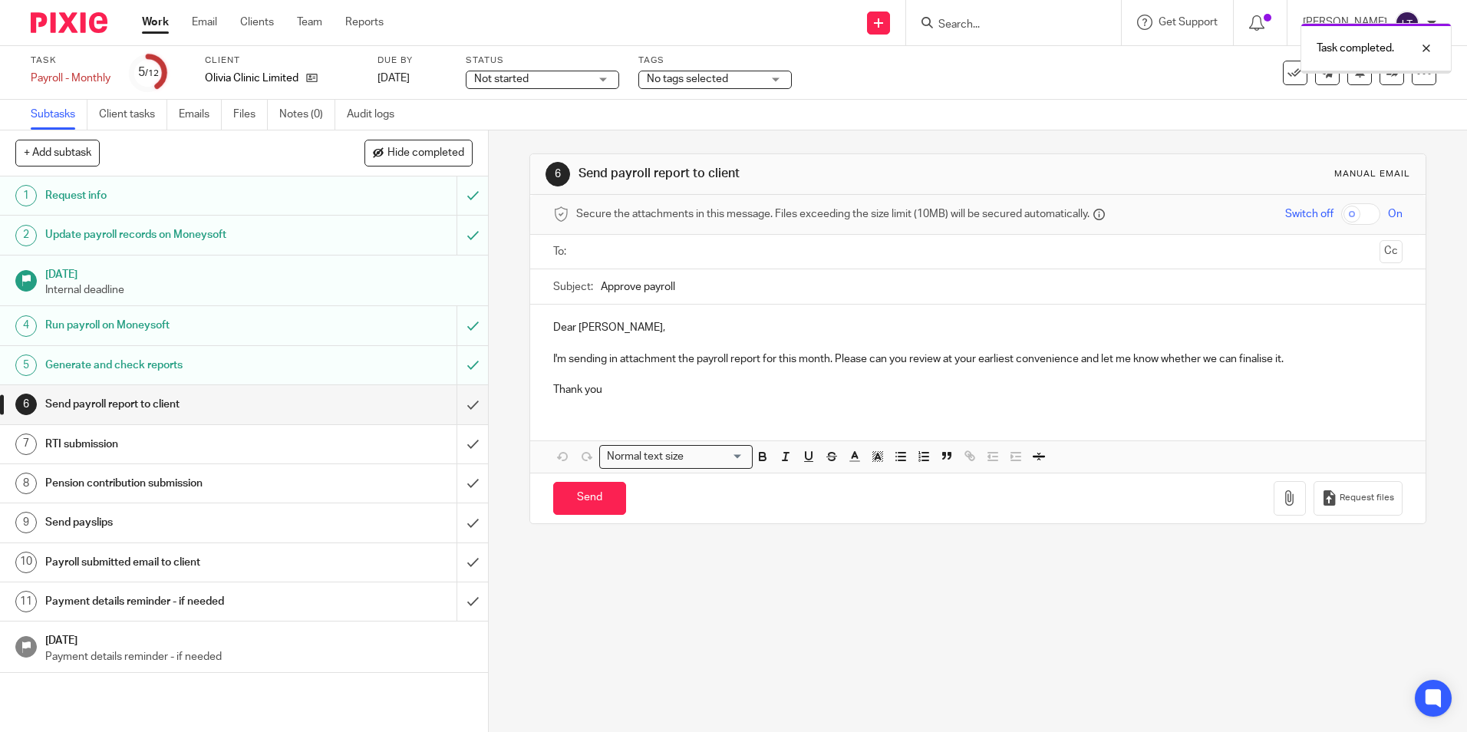
click at [458, 408] on input "submit" at bounding box center [244, 404] width 488 height 38
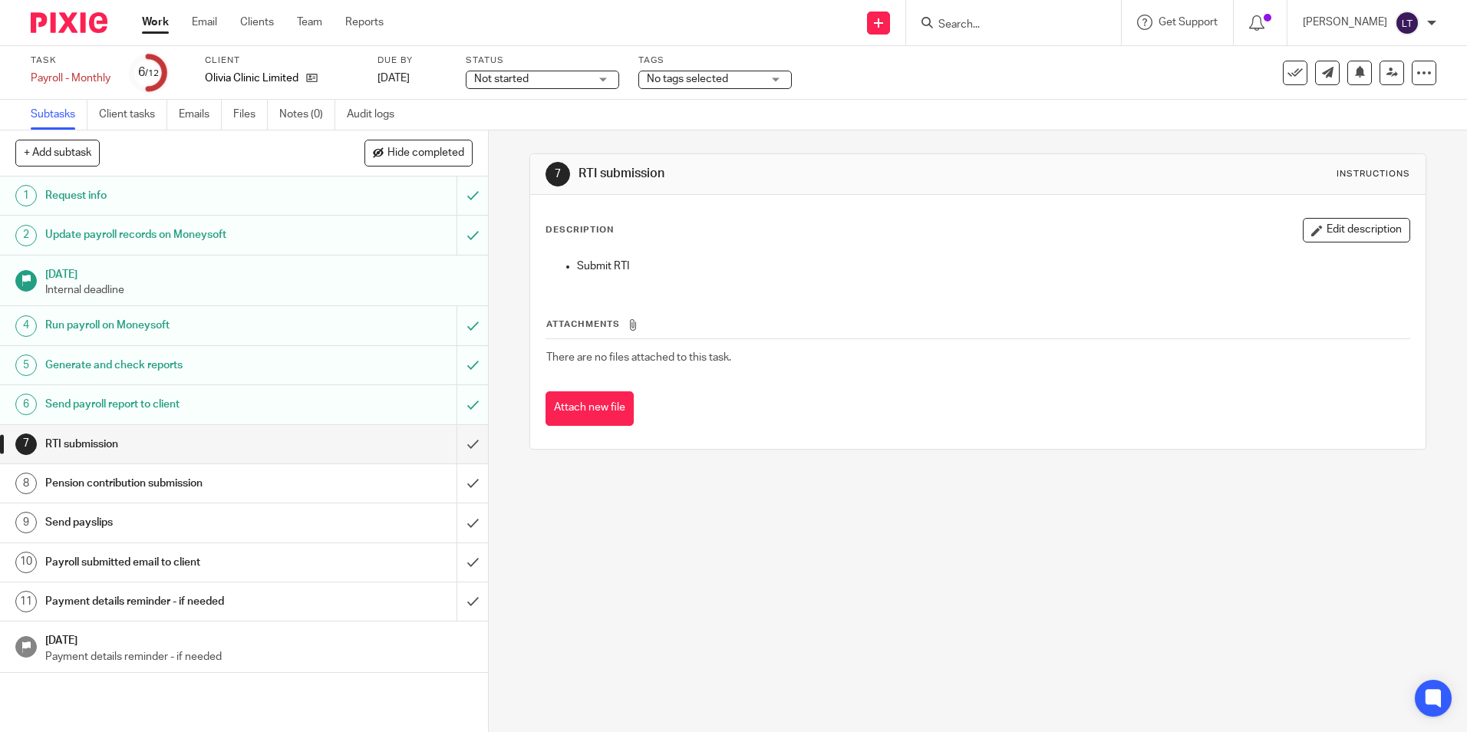
click at [983, 22] on input "Search" at bounding box center [1006, 25] width 138 height 14
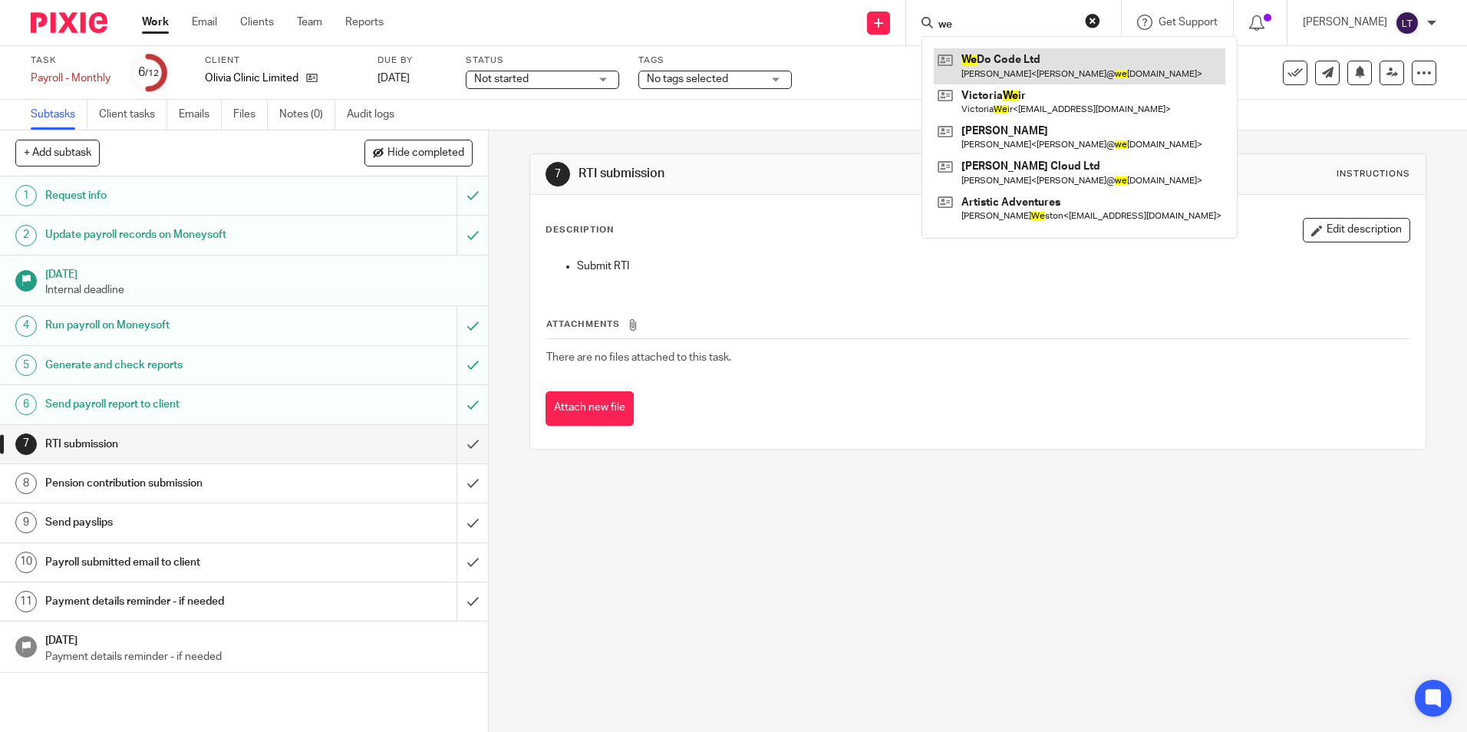
type input "we"
click at [1064, 71] on link at bounding box center [1080, 65] width 292 height 35
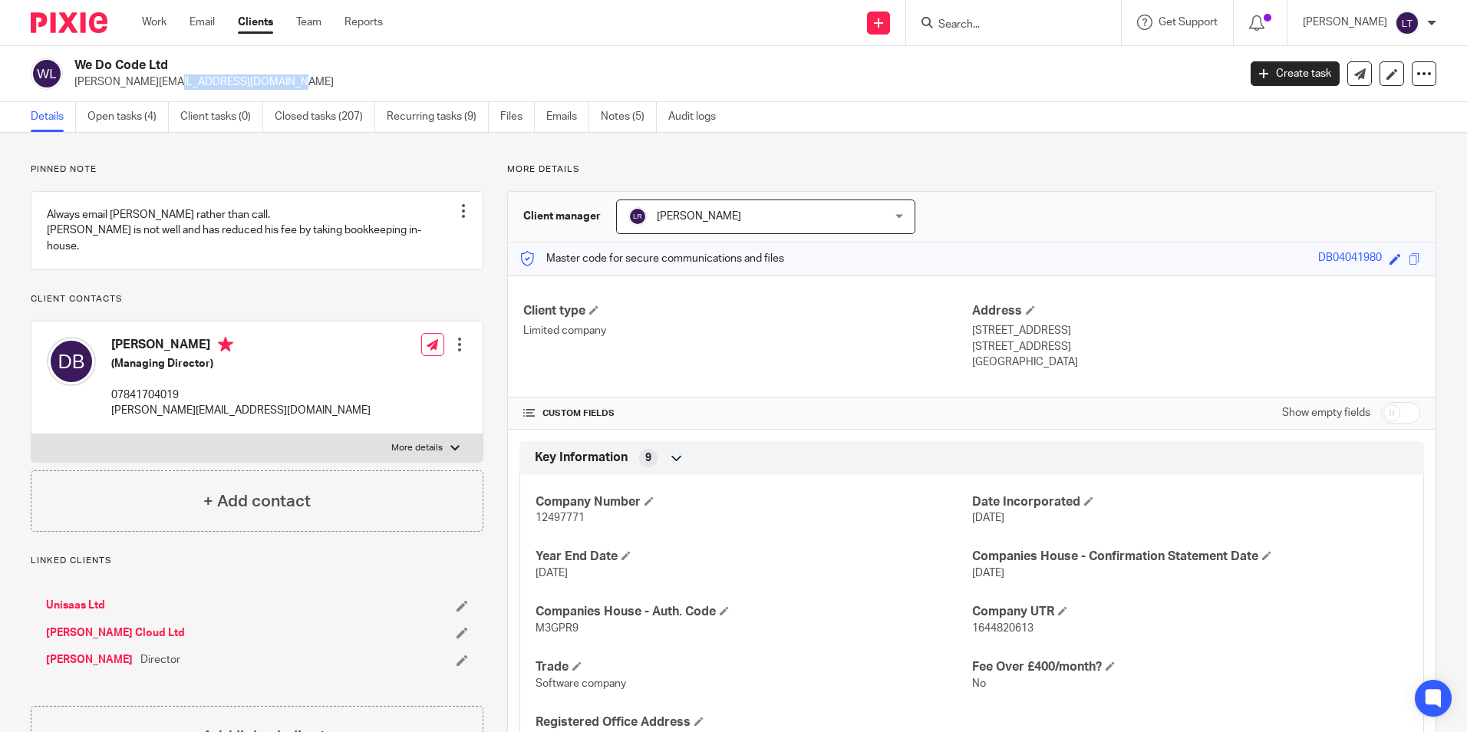
drag, startPoint x: 206, startPoint y: 84, endPoint x: 74, endPoint y: 86, distance: 132.0
click at [74, 86] on div "We Do Code Ltd [PERSON_NAME][EMAIL_ADDRESS][DOMAIN_NAME]" at bounding box center [629, 74] width 1197 height 32
copy p "[PERSON_NAME][EMAIL_ADDRESS][DOMAIN_NAME]"
click at [119, 109] on link "Open tasks (4)" at bounding box center [127, 117] width 81 height 30
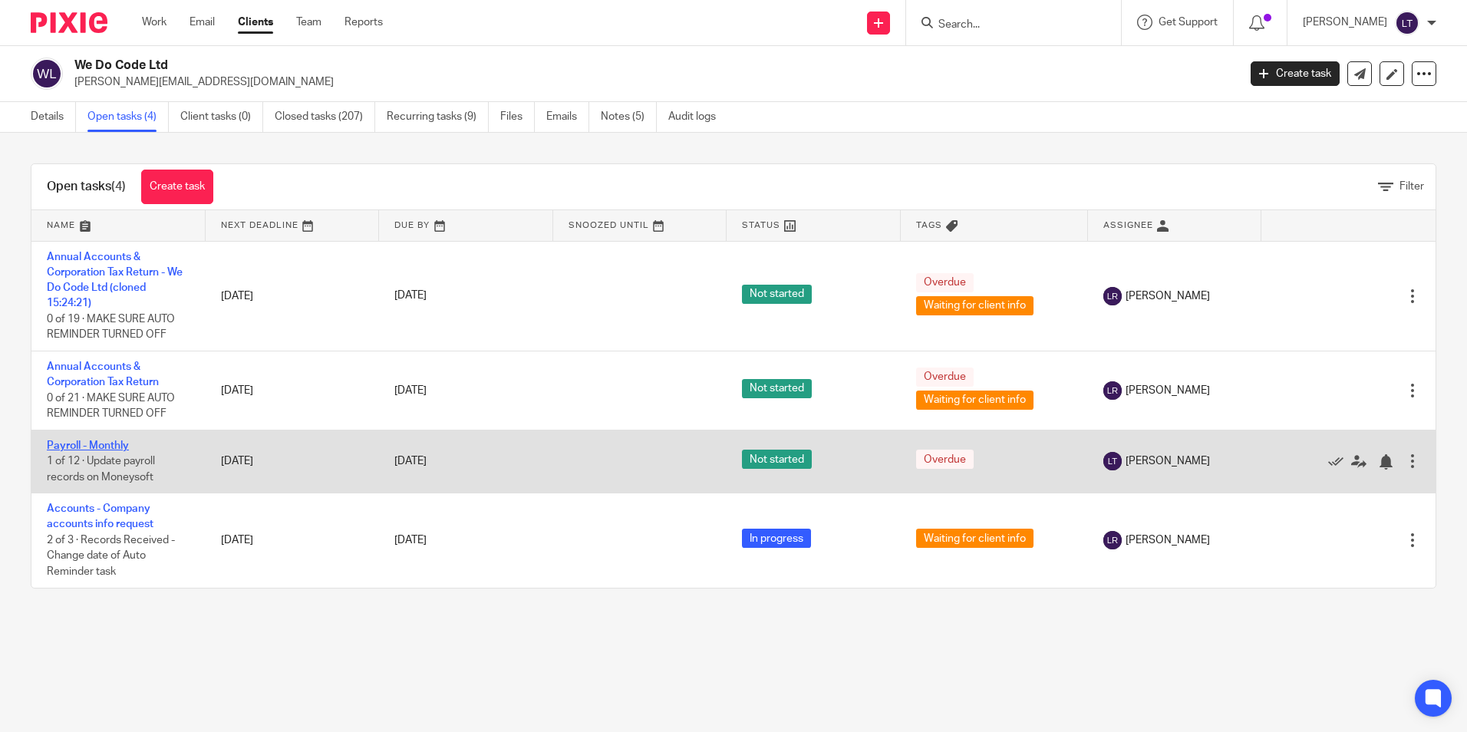
click at [81, 442] on link "Payroll - Monthly" at bounding box center [88, 446] width 82 height 11
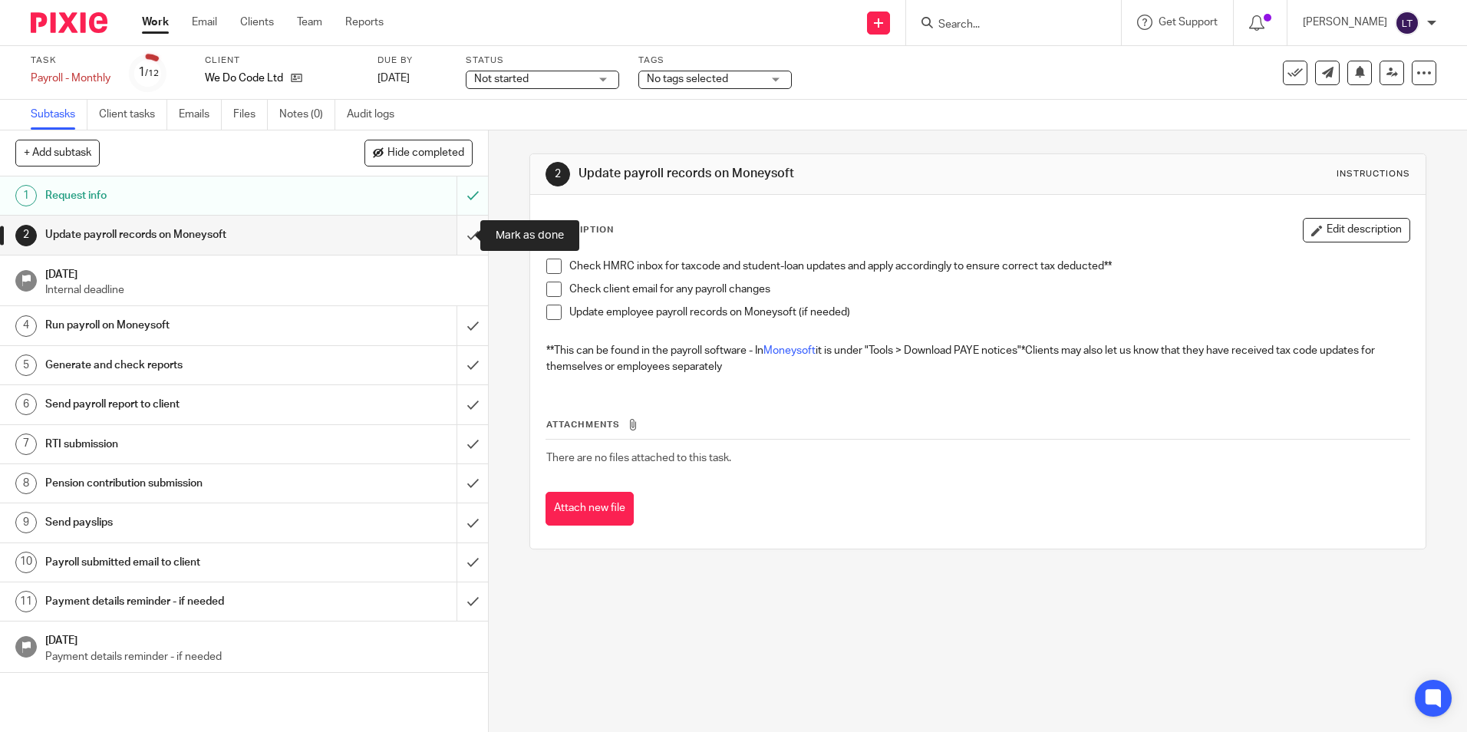
click at [457, 235] on input "submit" at bounding box center [244, 235] width 488 height 38
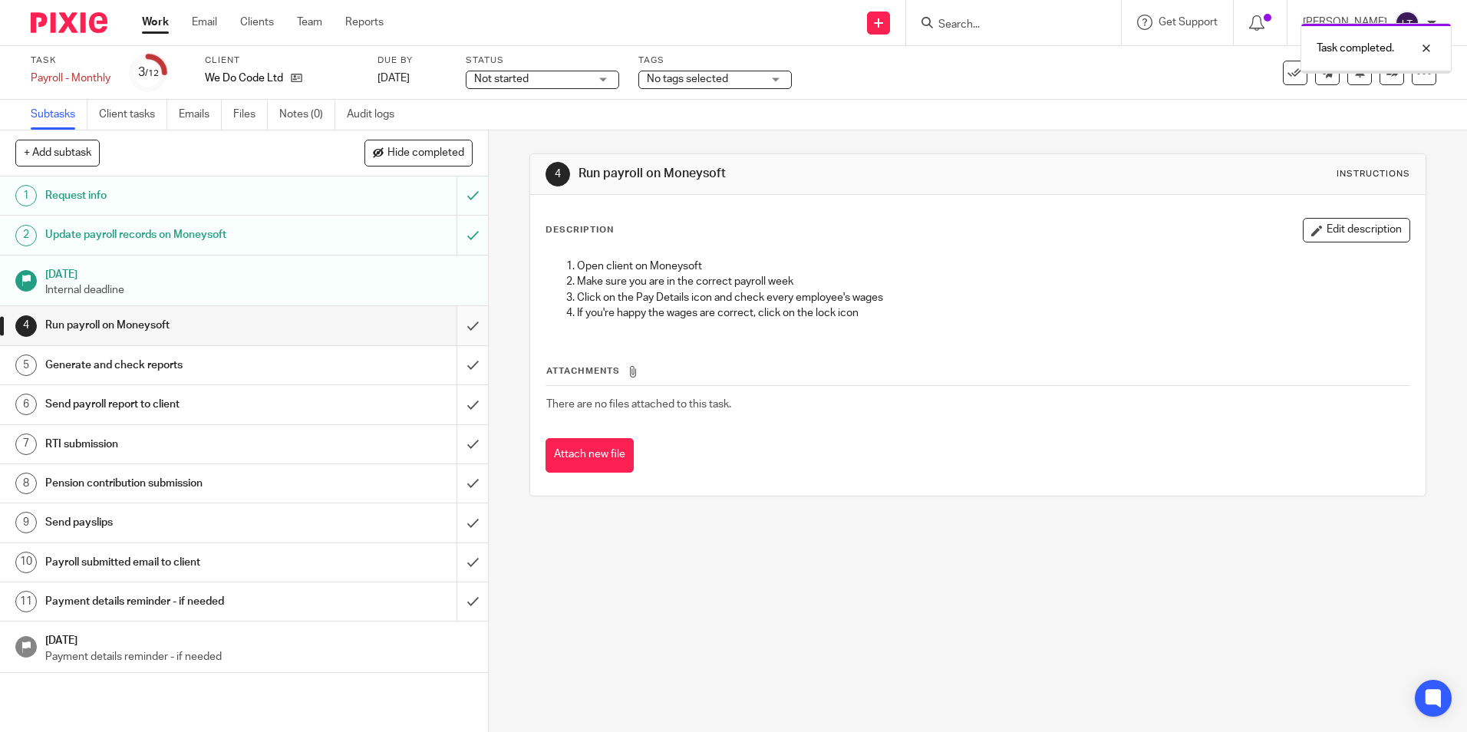
click at [460, 327] on input "submit" at bounding box center [244, 325] width 488 height 38
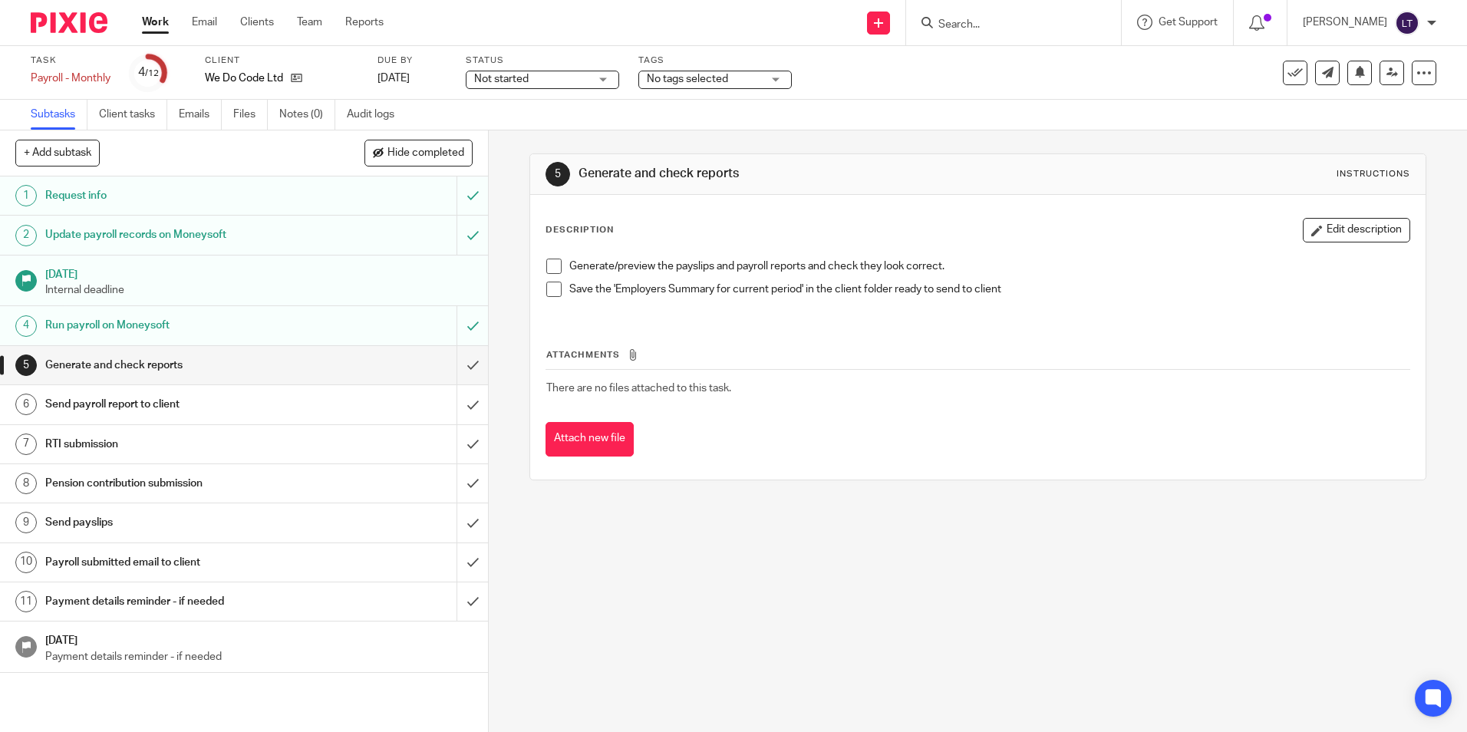
click at [460, 362] on input "submit" at bounding box center [244, 365] width 488 height 38
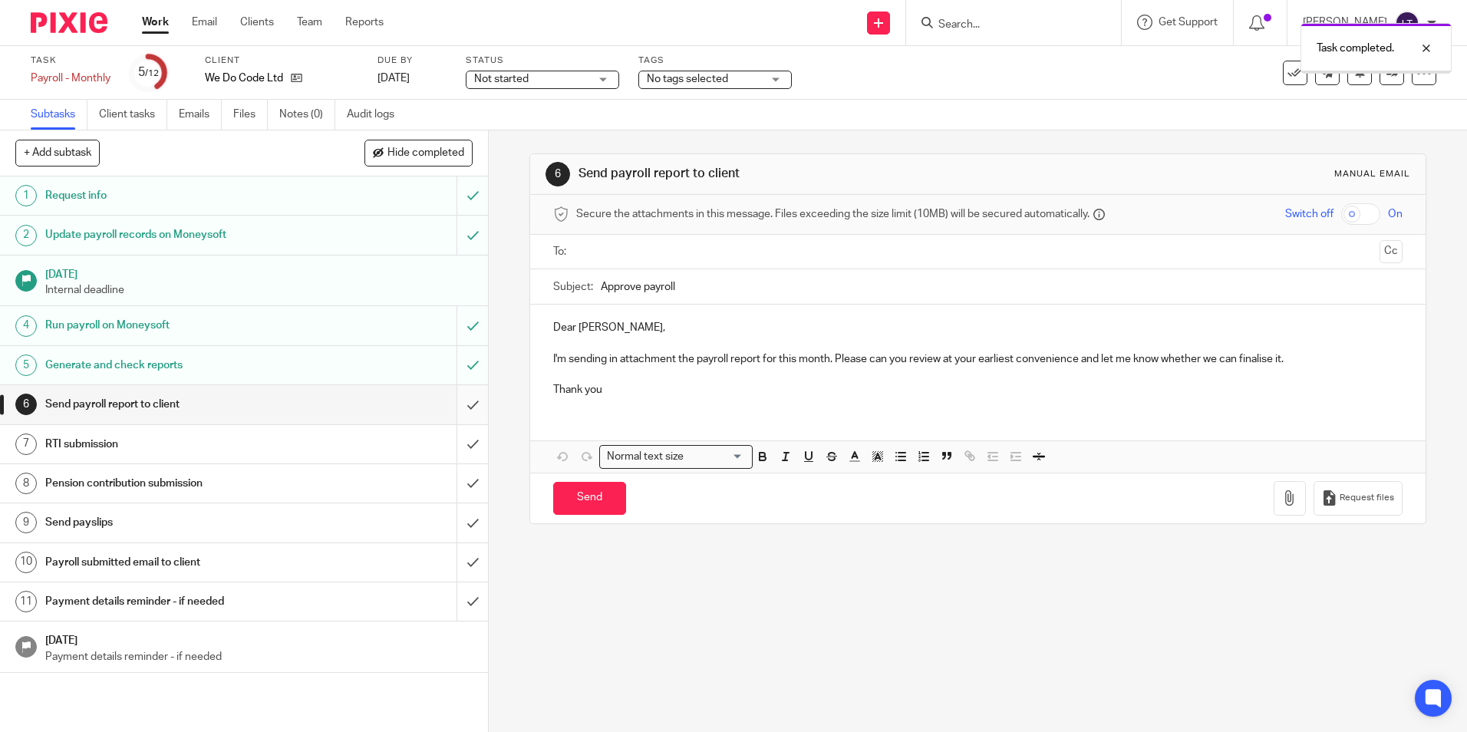
click at [462, 403] on input "submit" at bounding box center [244, 404] width 488 height 38
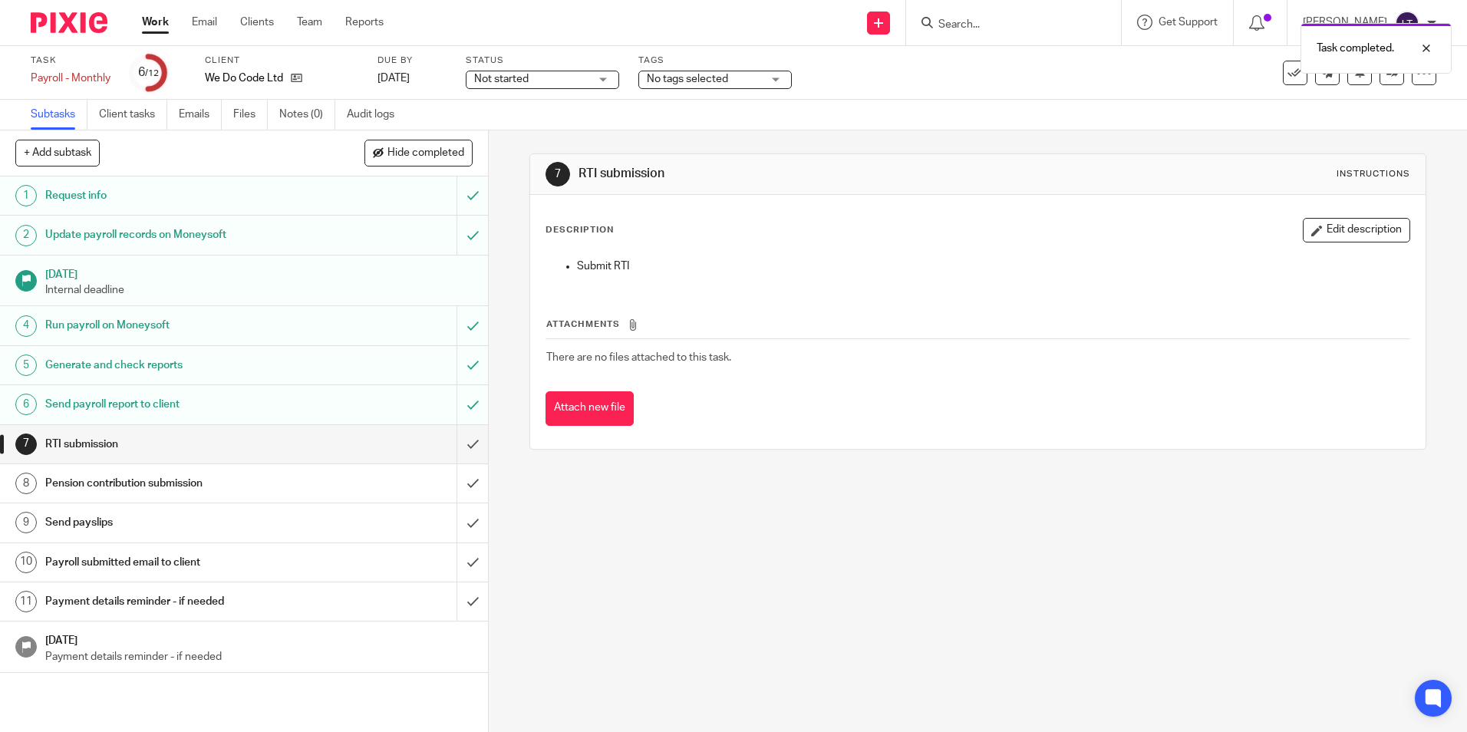
click at [1038, 19] on div "Task completed." at bounding box center [1093, 44] width 718 height 58
drag, startPoint x: 1074, startPoint y: 28, endPoint x: 1122, endPoint y: 25, distance: 48.4
click at [1076, 28] on div "Task completed." at bounding box center [1093, 44] width 718 height 58
click at [1427, 48] on div at bounding box center [1414, 48] width 41 height 18
click at [1044, 22] on input "Search" at bounding box center [1006, 25] width 138 height 14
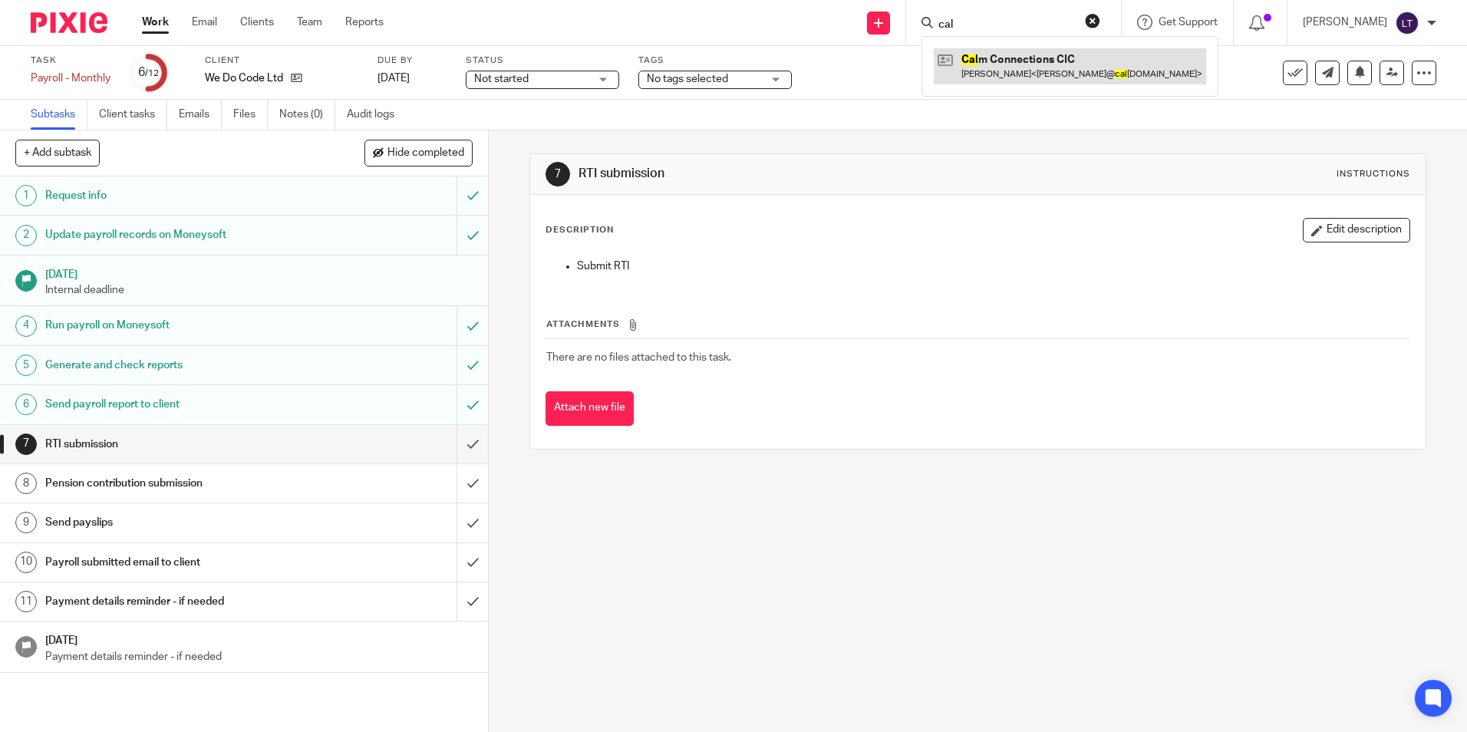
type input "cal"
click at [1027, 68] on link at bounding box center [1070, 65] width 272 height 35
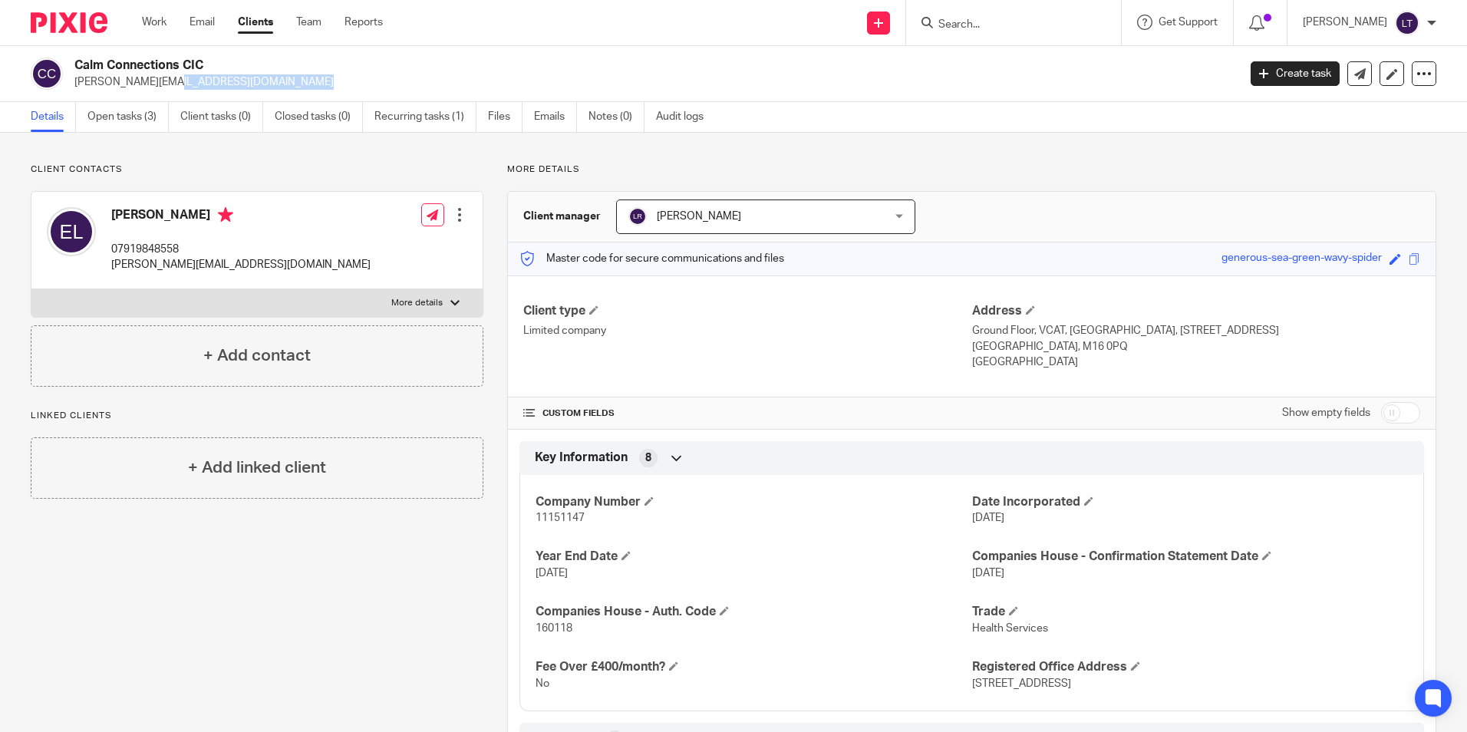
drag, startPoint x: 234, startPoint y: 83, endPoint x: 74, endPoint y: 85, distance: 160.4
click at [74, 85] on div "Calm Connections CIC [PERSON_NAME][EMAIL_ADDRESS][DOMAIN_NAME]" at bounding box center [629, 74] width 1197 height 32
copy p "[PERSON_NAME][EMAIL_ADDRESS][DOMAIN_NAME]"
click at [129, 119] on link "Open tasks (3)" at bounding box center [127, 117] width 81 height 30
